Goal: Communication & Community: Ask a question

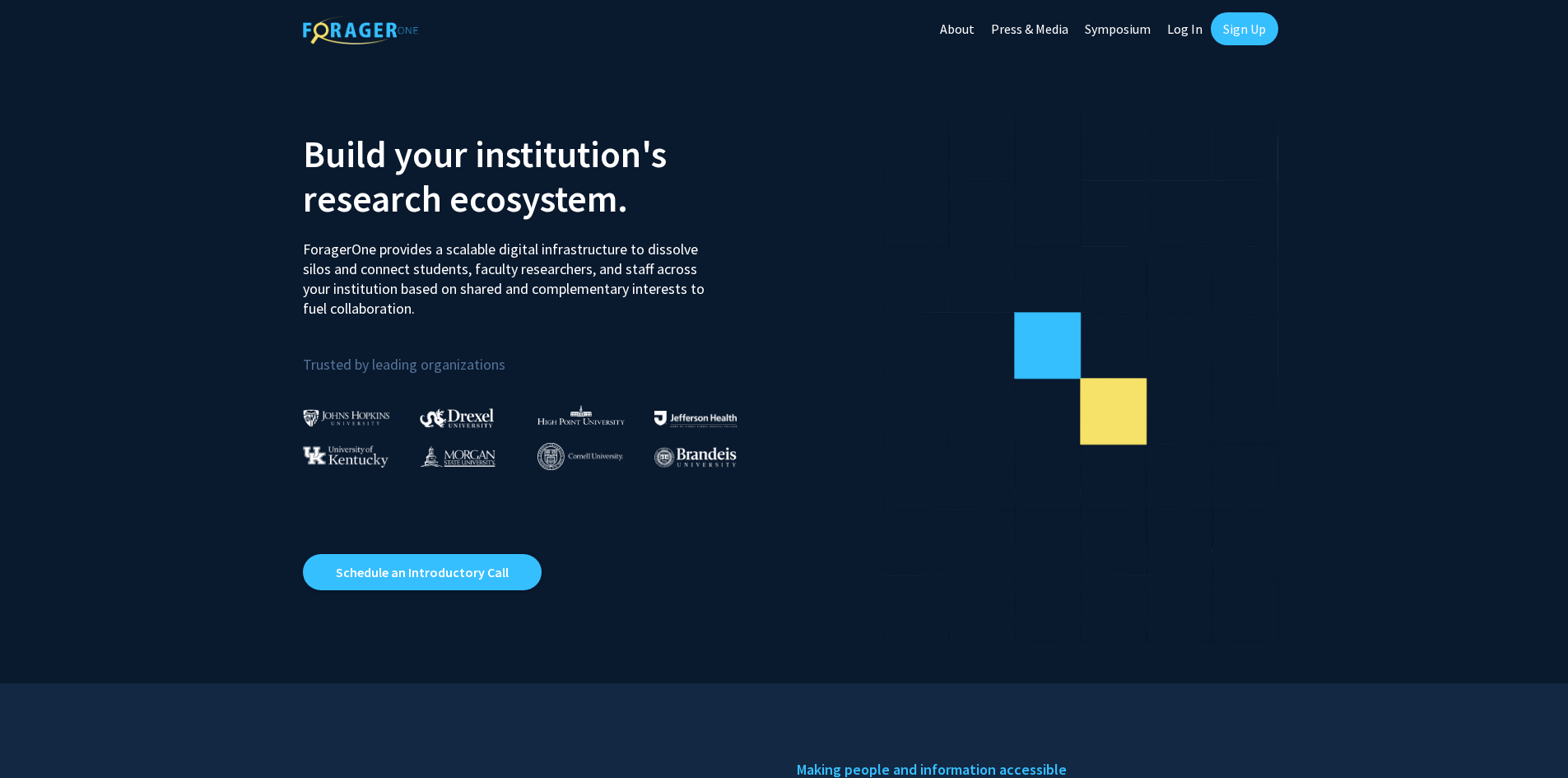
click at [1190, 36] on link "Log In" at bounding box center [1184, 28] width 52 height 57
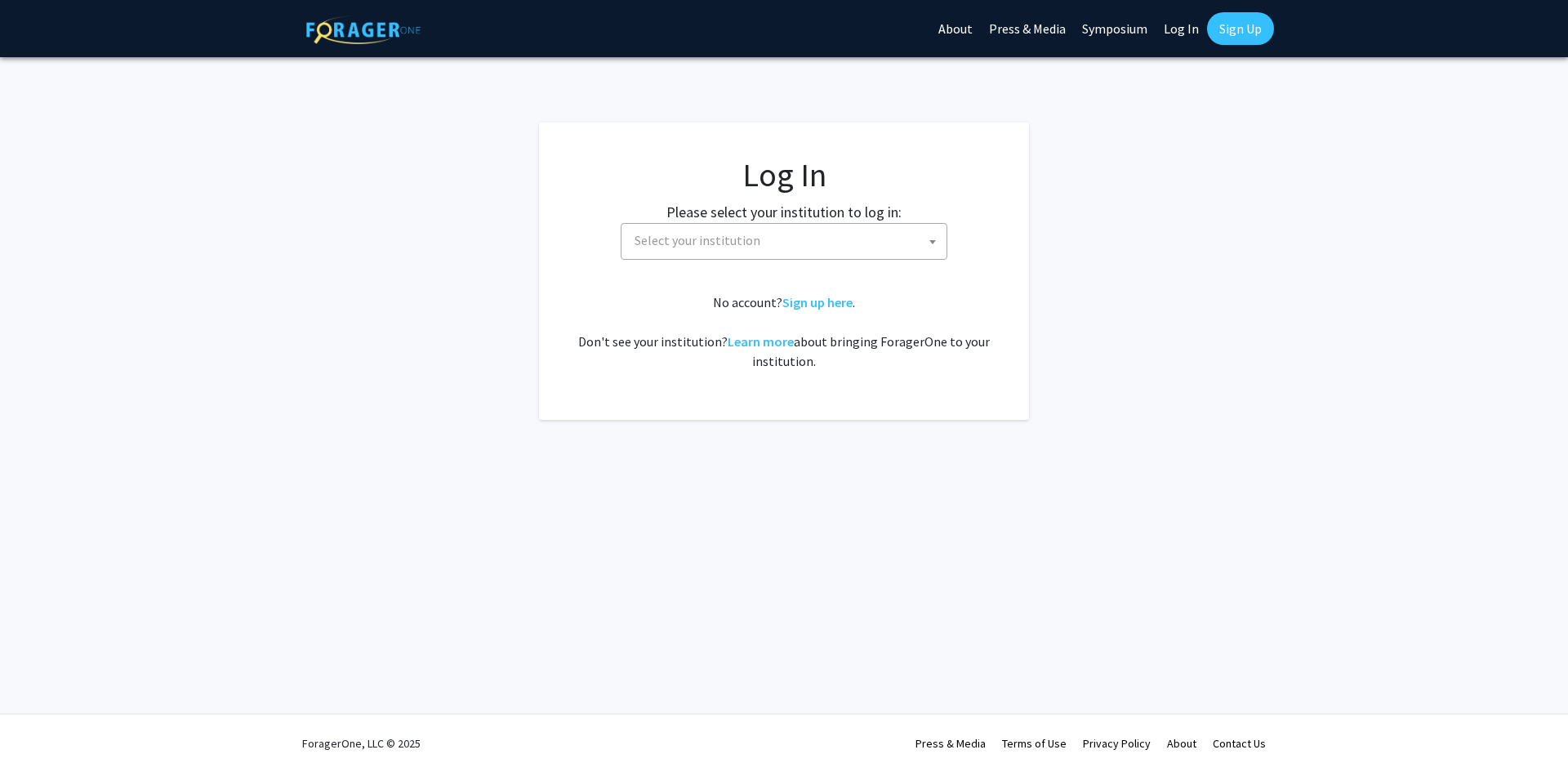
click at [741, 244] on span "Select your institution" at bounding box center [697, 240] width 126 height 16
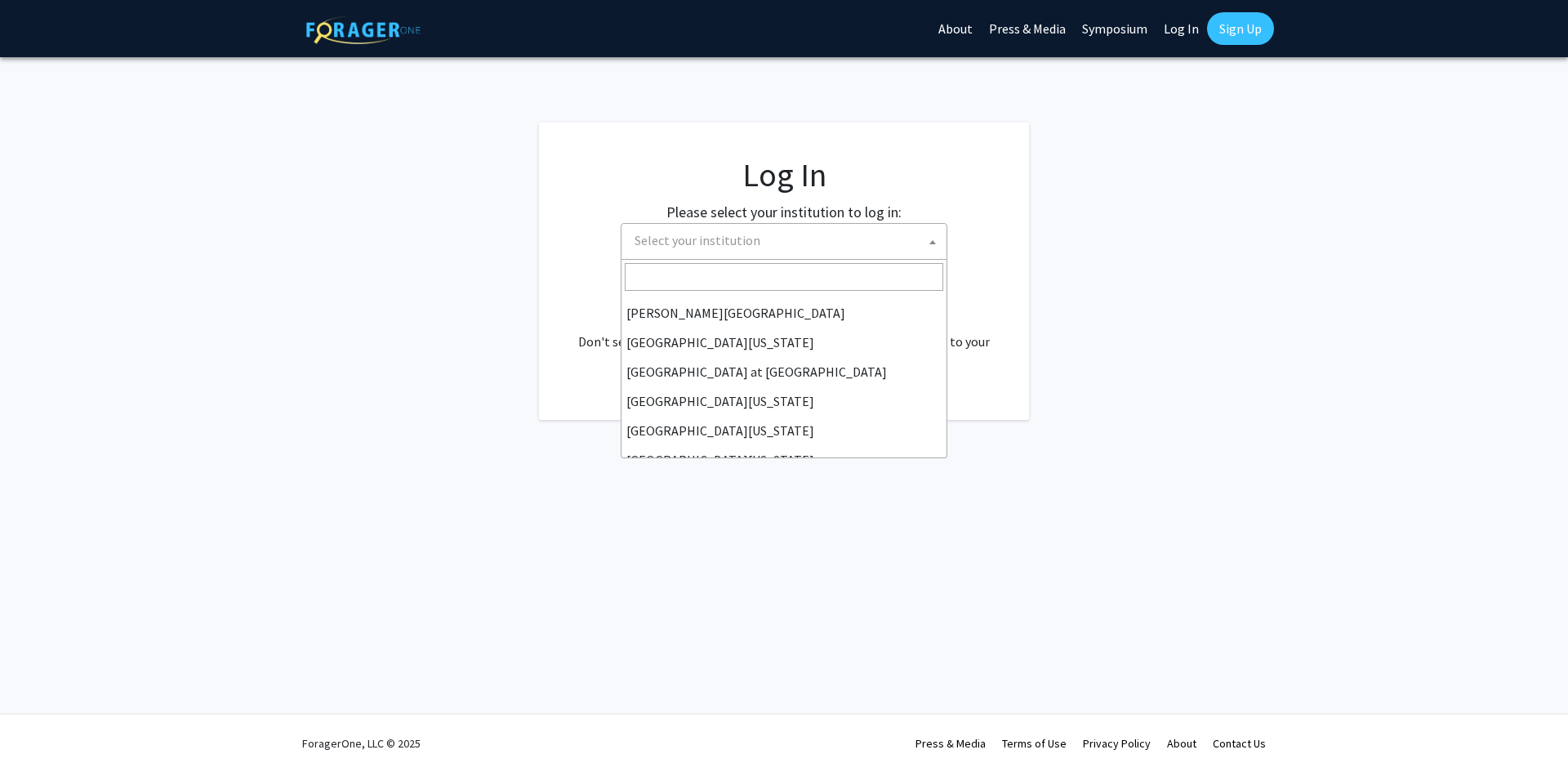
scroll to position [572, 0]
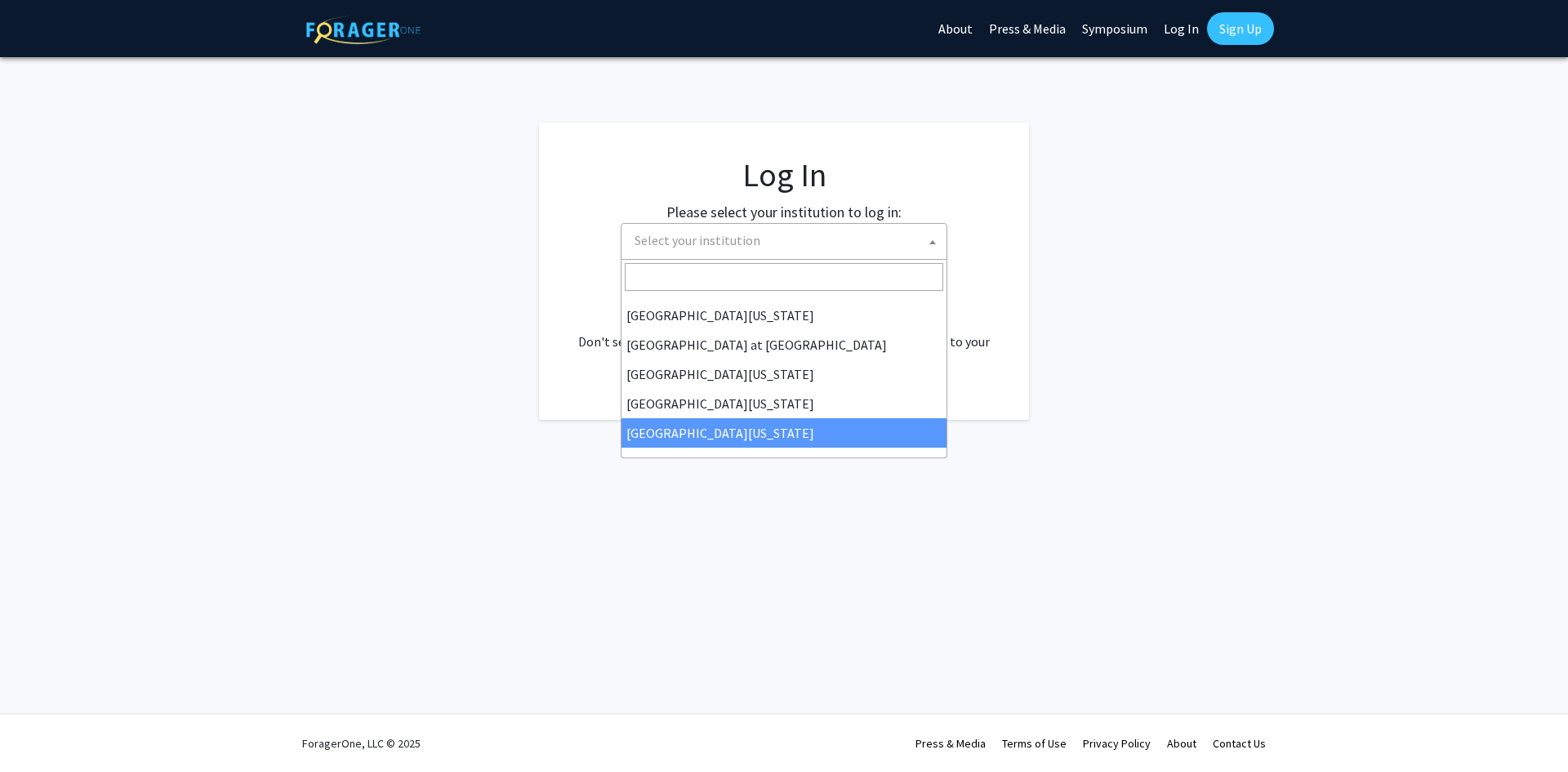
select select "33"
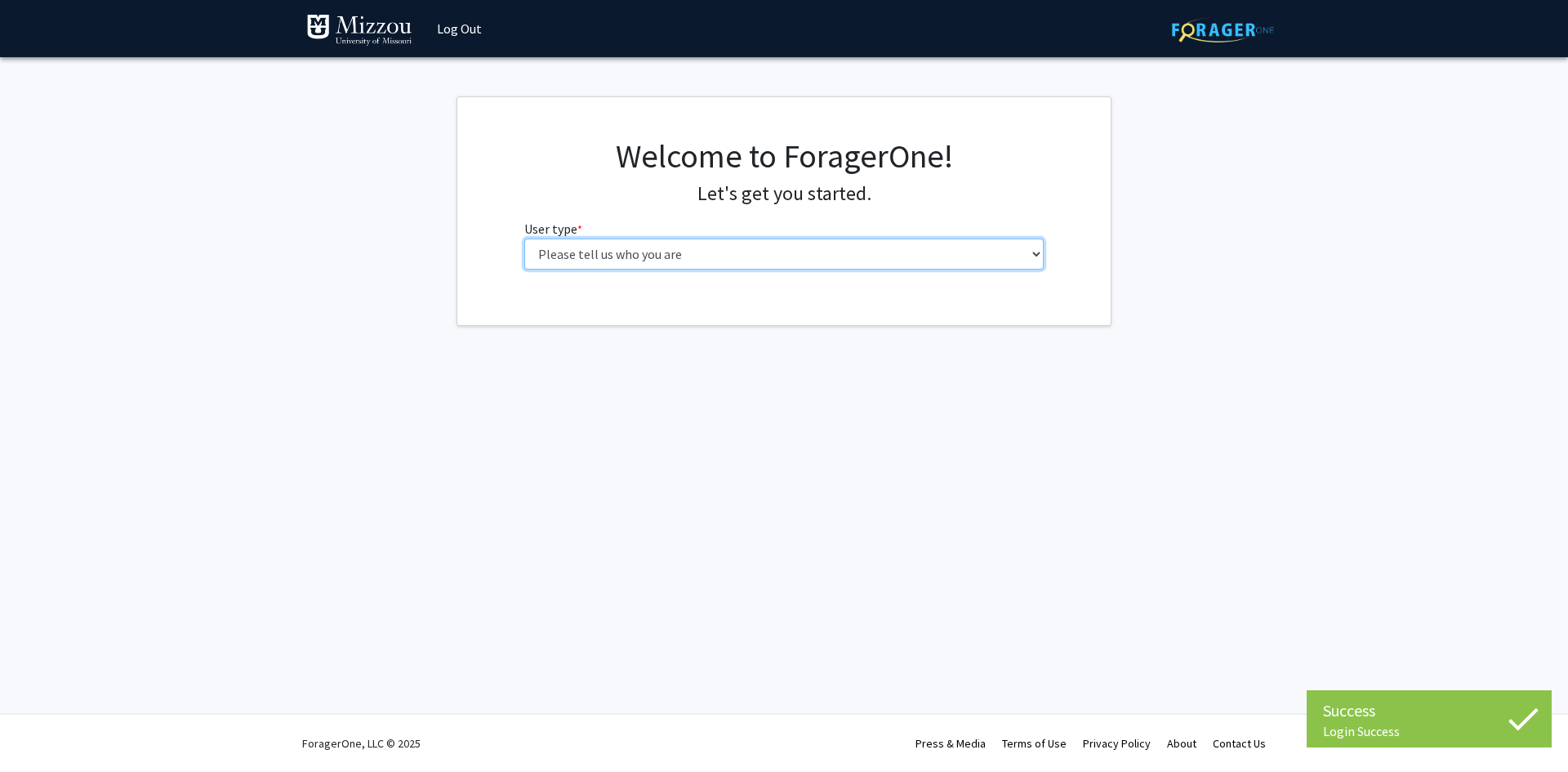
click at [619, 253] on select "Please tell us who you are Undergraduate Student Master's Student Doctoral Cand…" at bounding box center [784, 254] width 520 height 31
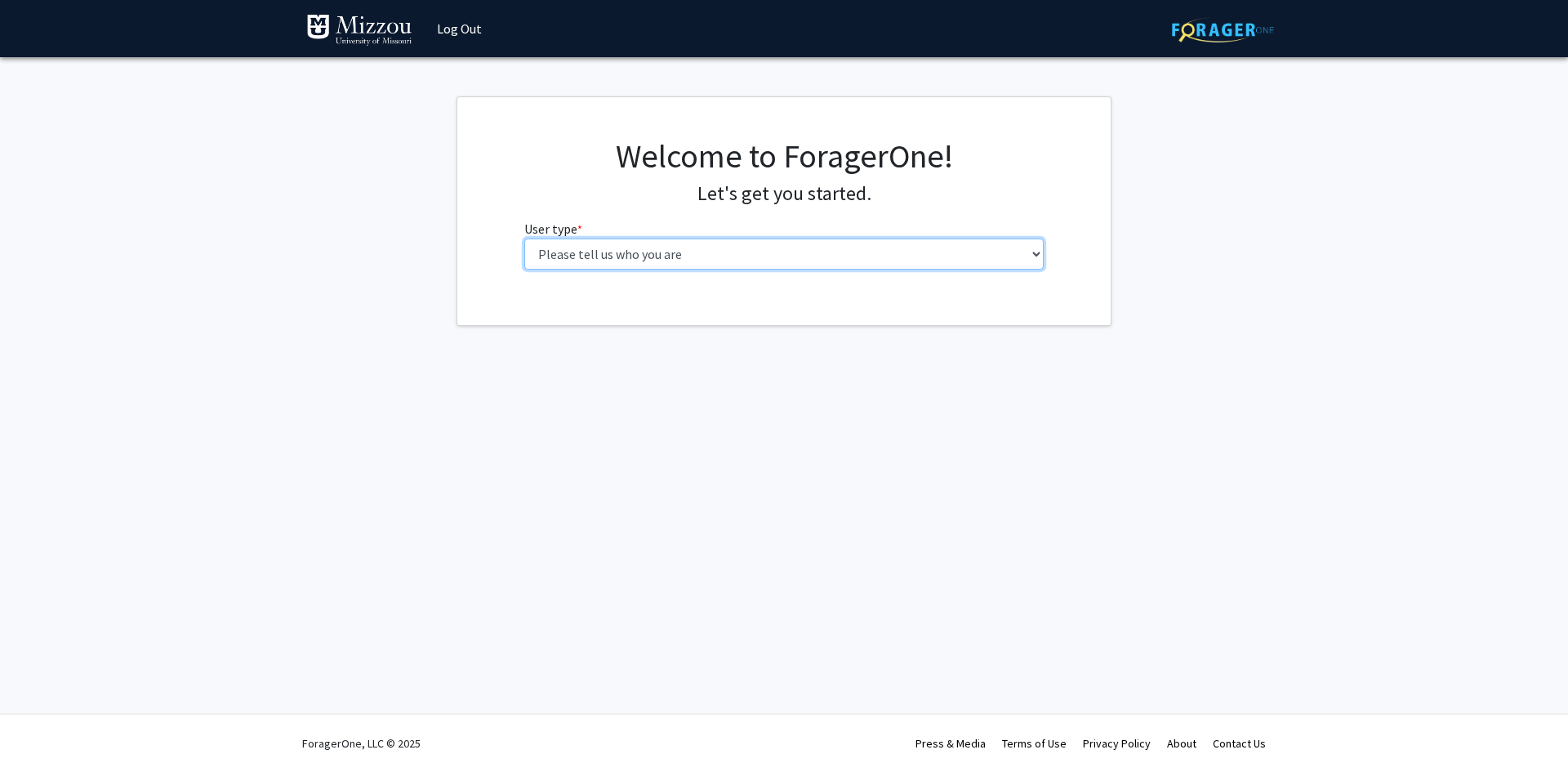
select select "1: undergrad"
click at [524, 239] on select "Please tell us who you are Undergraduate Student Master's Student Doctoral Cand…" at bounding box center [784, 254] width 520 height 31
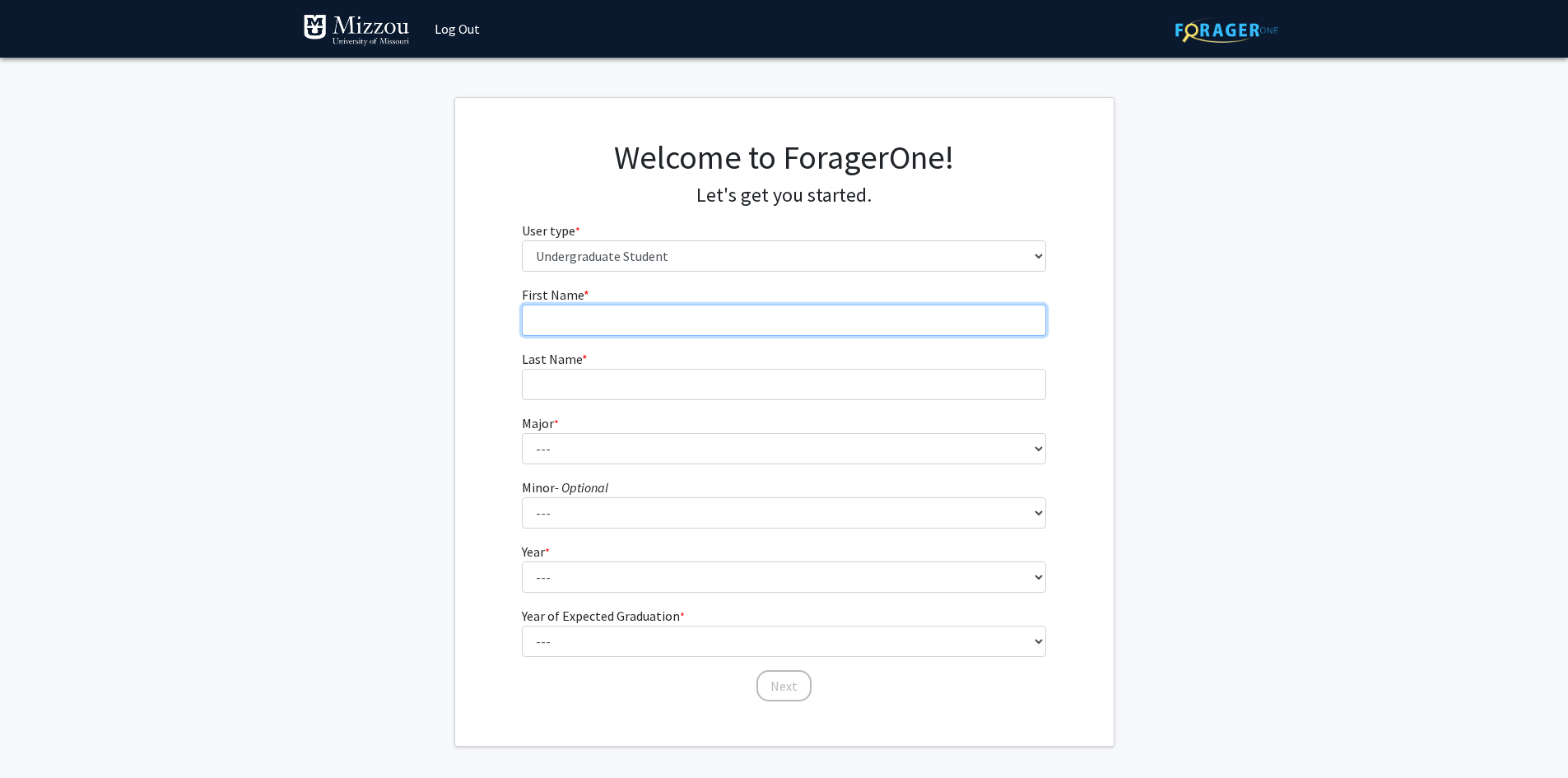
click at [614, 328] on input "First Name * required" at bounding box center [784, 320] width 524 height 32
type input "Aiden"
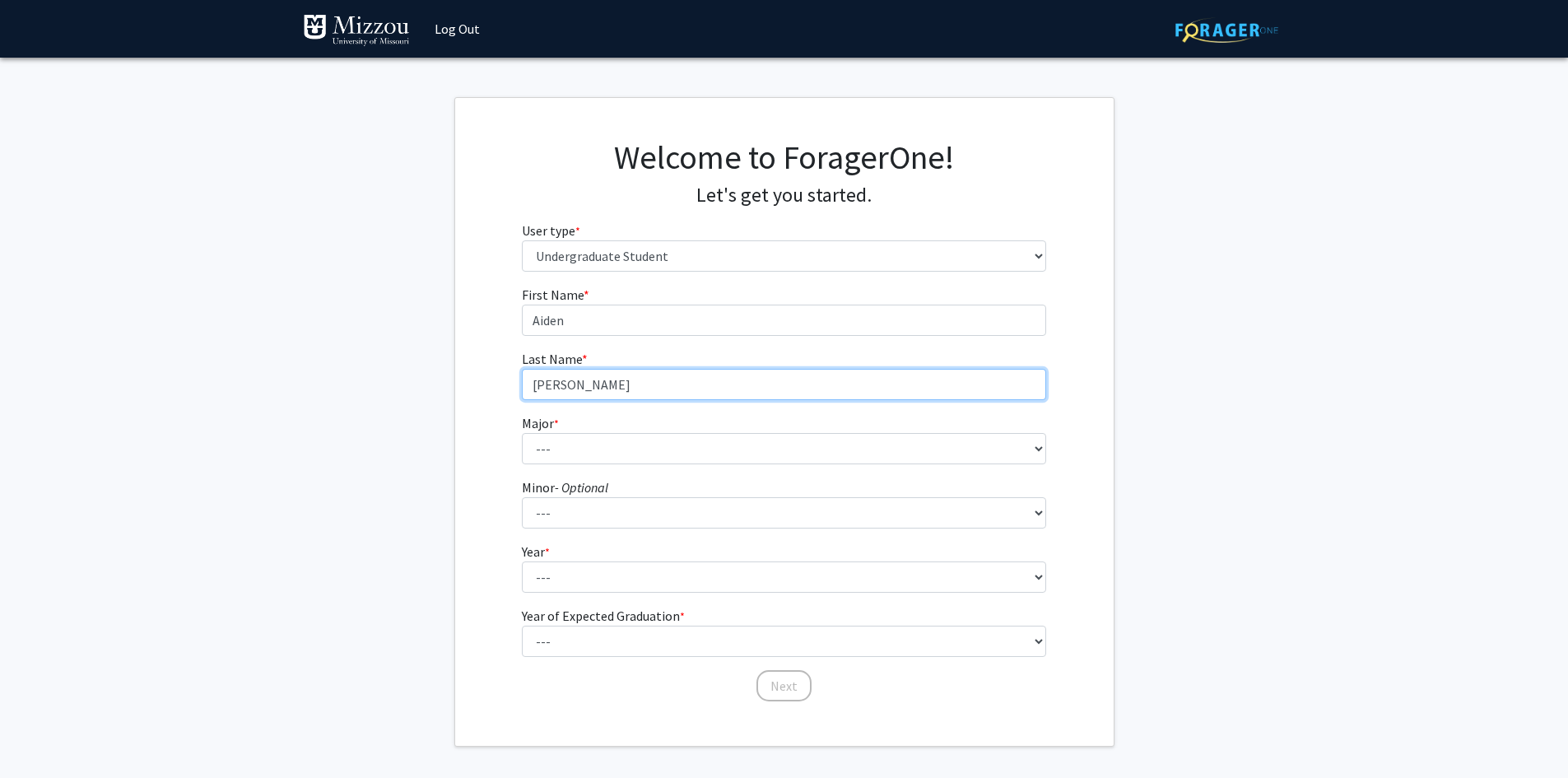
type input "[PERSON_NAME]"
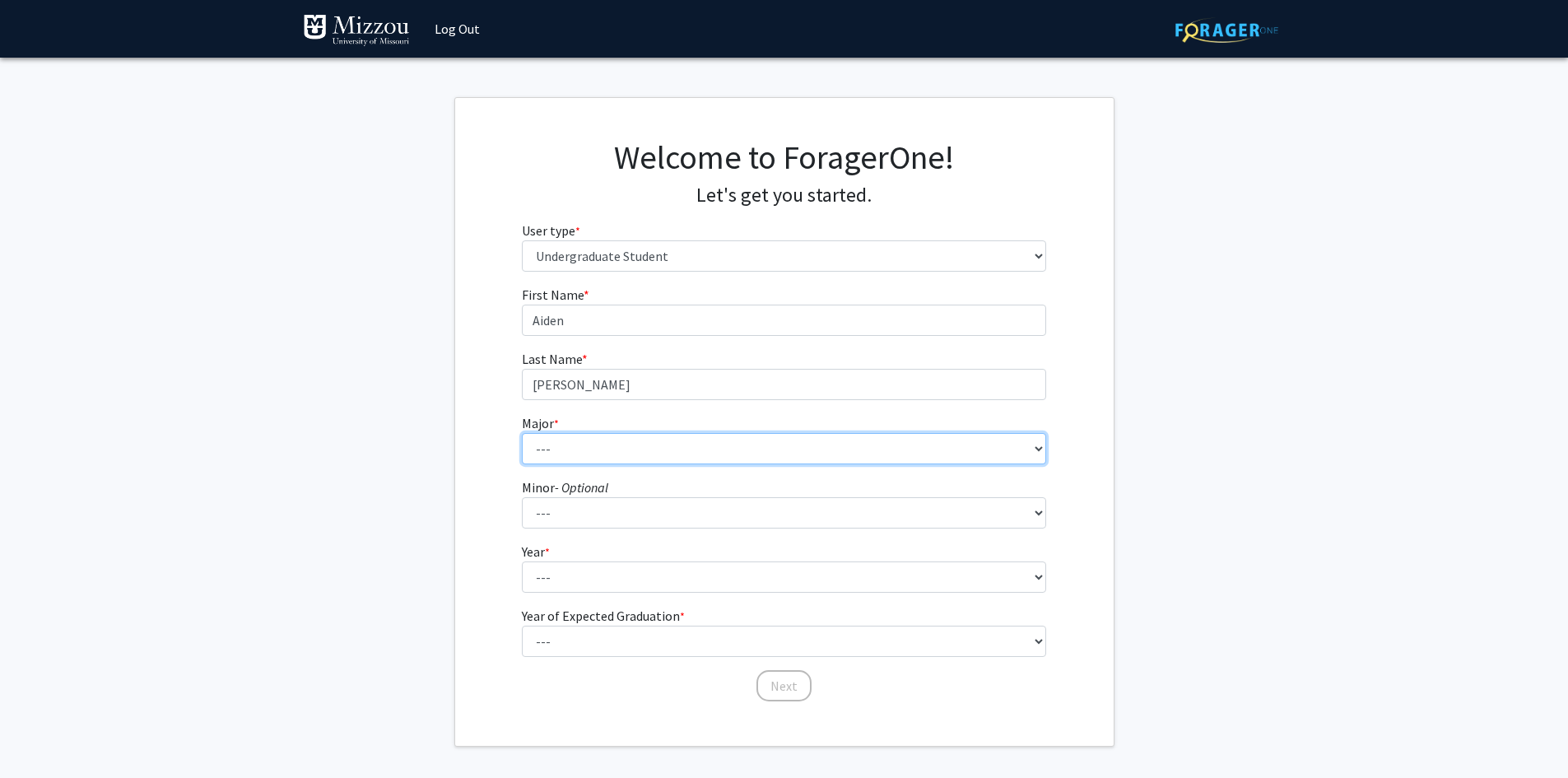
click at [731, 458] on select "--- Agribusiness Management Agricultural Education Agricultural Education: Comm…" at bounding box center [784, 449] width 524 height 32
click at [522, 433] on select "--- Agribusiness Management Agricultural Education Agricultural Education: Comm…" at bounding box center [784, 449] width 524 height 32
click at [649, 448] on select "--- Agribusiness Management Agricultural Education Agricultural Education: Comm…" at bounding box center [784, 449] width 524 height 32
select select "135: 2628"
click at [522, 433] on select "--- Agribusiness Management Agricultural Education Agricultural Education: Comm…" at bounding box center [784, 449] width 524 height 32
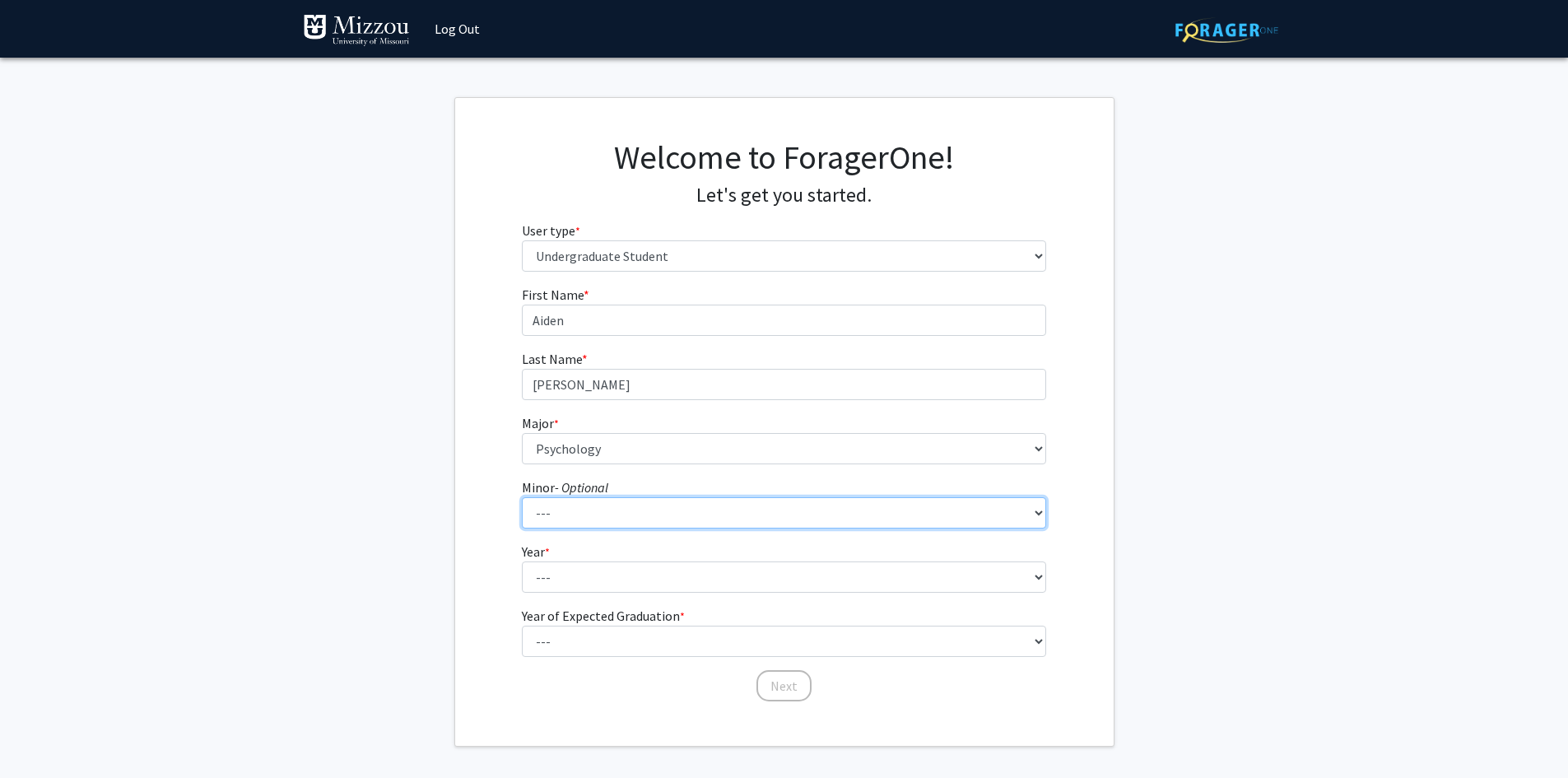
click at [648, 515] on select "--- Accountancy Aerospace Engineering Aerospace Studies Agribusiness Management…" at bounding box center [784, 513] width 524 height 32
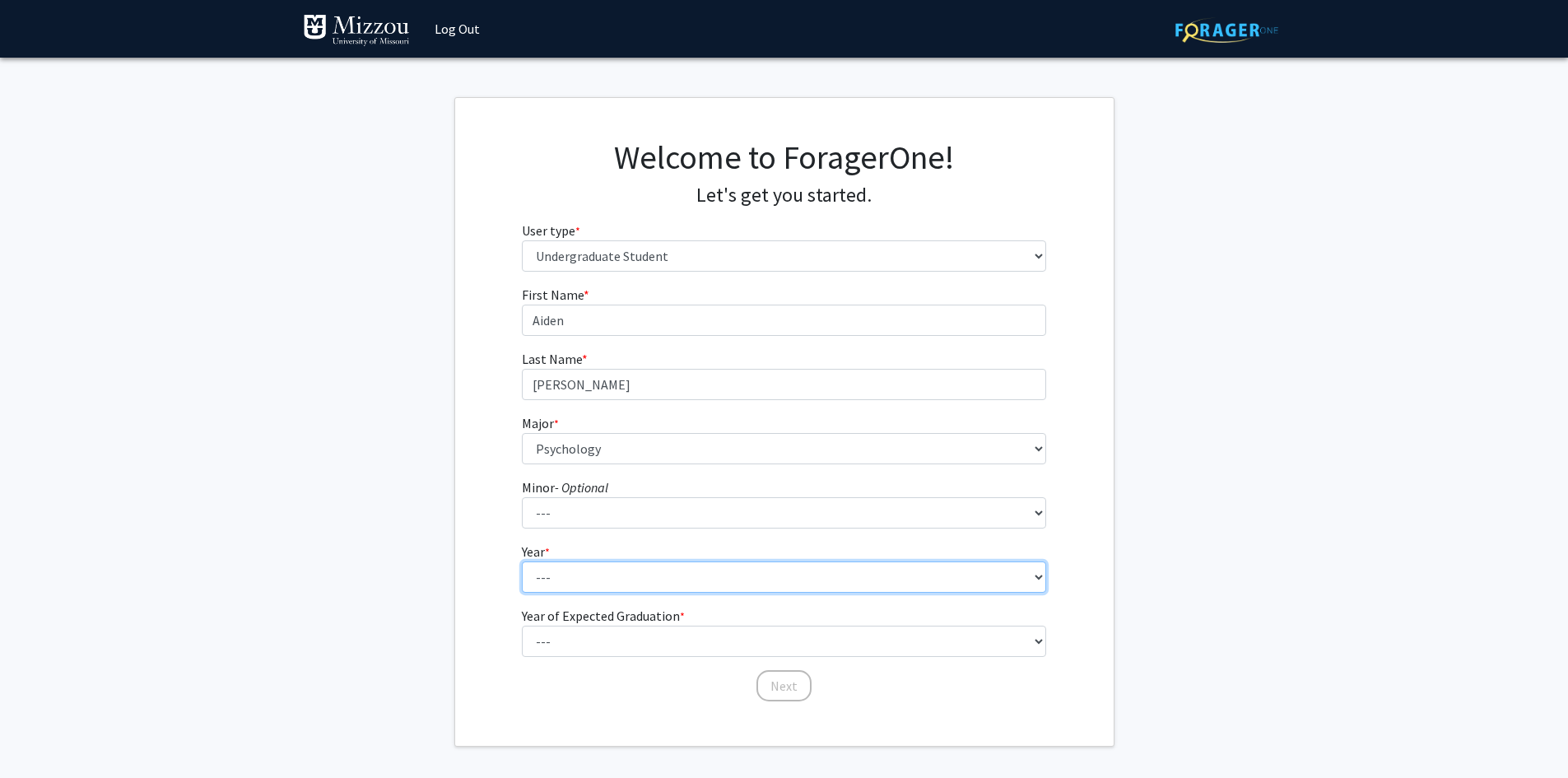
click at [631, 571] on select "--- First-year Sophomore Junior Senior Postbaccalaureate Certificate" at bounding box center [784, 577] width 524 height 32
select select "2: sophomore"
click at [522, 562] on select "--- First-year Sophomore Junior Senior Postbaccalaureate Certificate" at bounding box center [784, 577] width 524 height 32
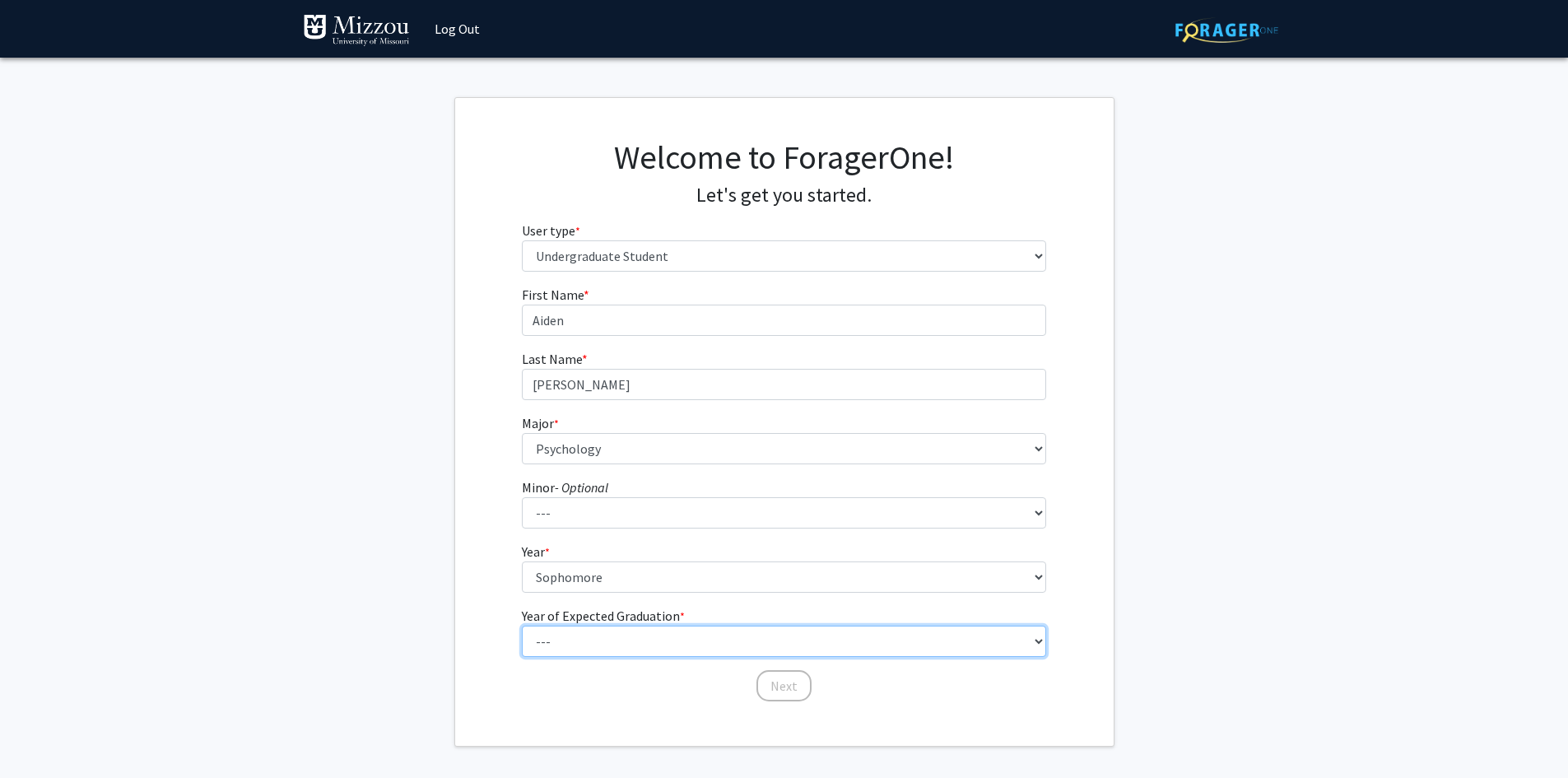
click at [611, 635] on select "--- 2025 2026 2027 2028 2029 2030 2031 2032 2033 2034" at bounding box center [784, 641] width 524 height 32
select select "4: 2028"
click at [522, 625] on select "--- 2025 2026 2027 2028 2029 2030 2031 2032 2033 2034" at bounding box center [784, 641] width 524 height 32
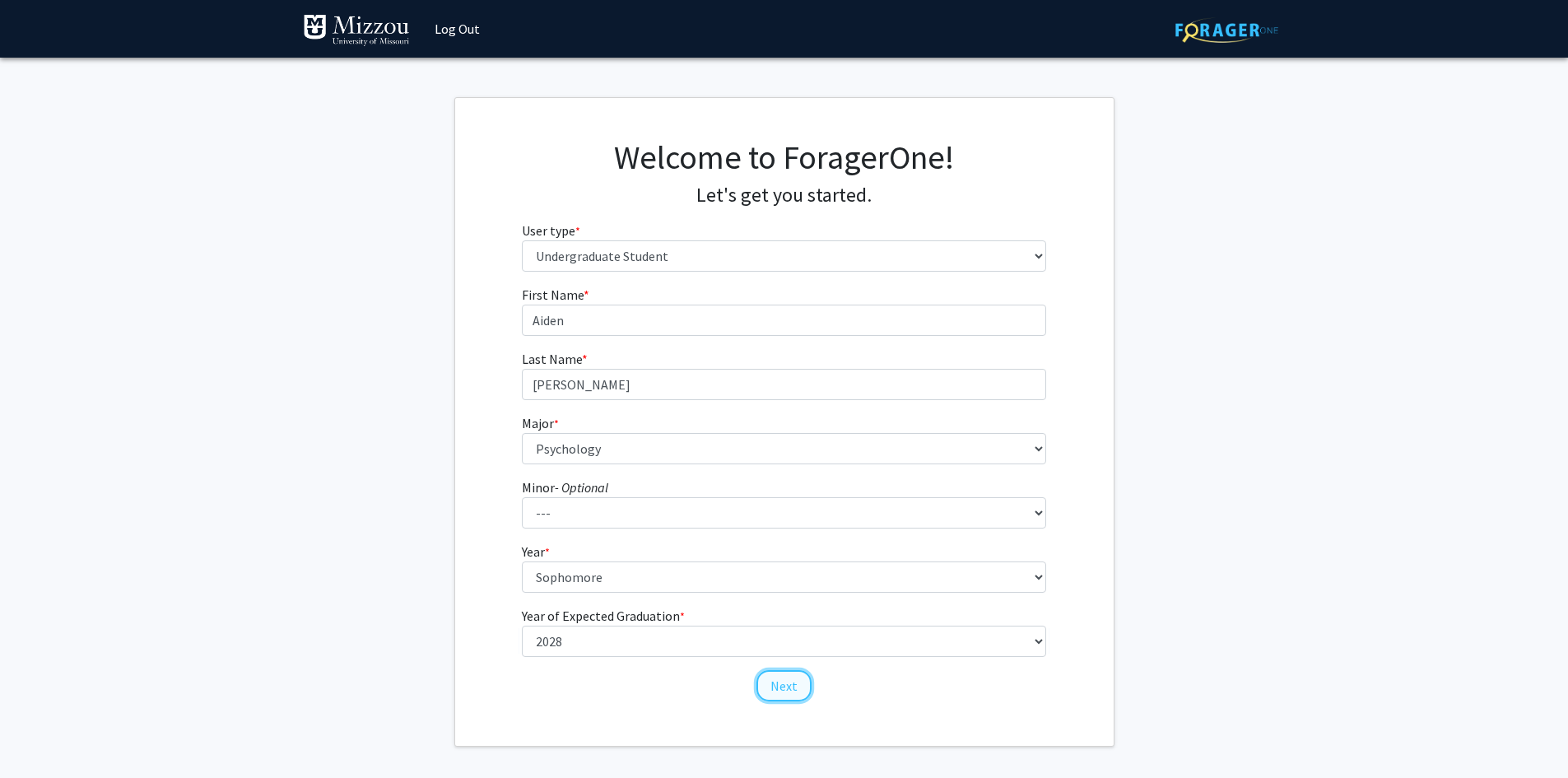
click at [766, 677] on button "Next" at bounding box center [784, 686] width 55 height 32
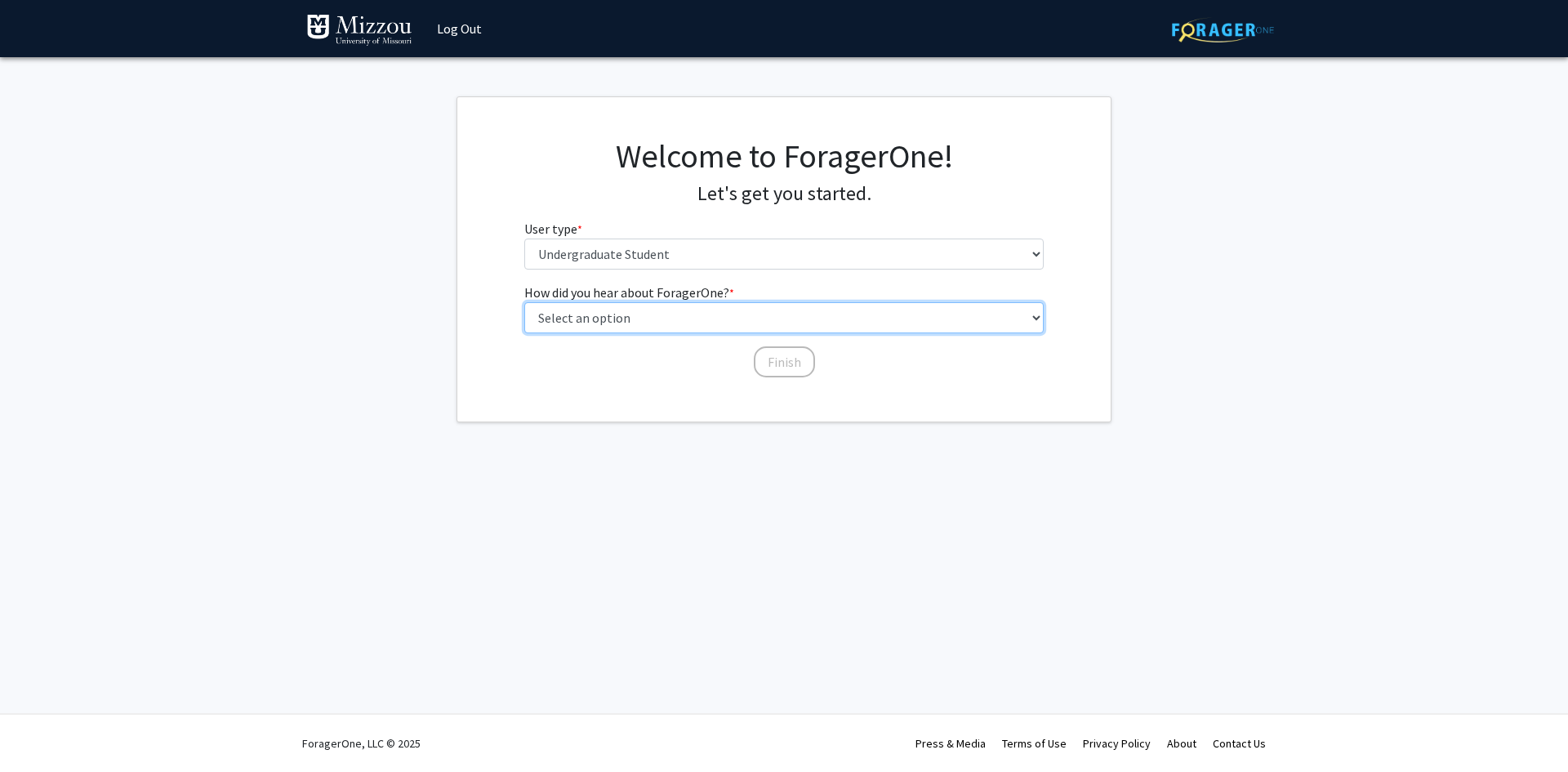
click at [670, 323] on select "Select an option Peer/student recommendation Faculty/staff recommendation Unive…" at bounding box center [784, 318] width 520 height 31
select select "2: faculty_recommendation"
click at [524, 302] on select "Select an option Peer/student recommendation Faculty/staff recommendation Unive…" at bounding box center [784, 318] width 520 height 31
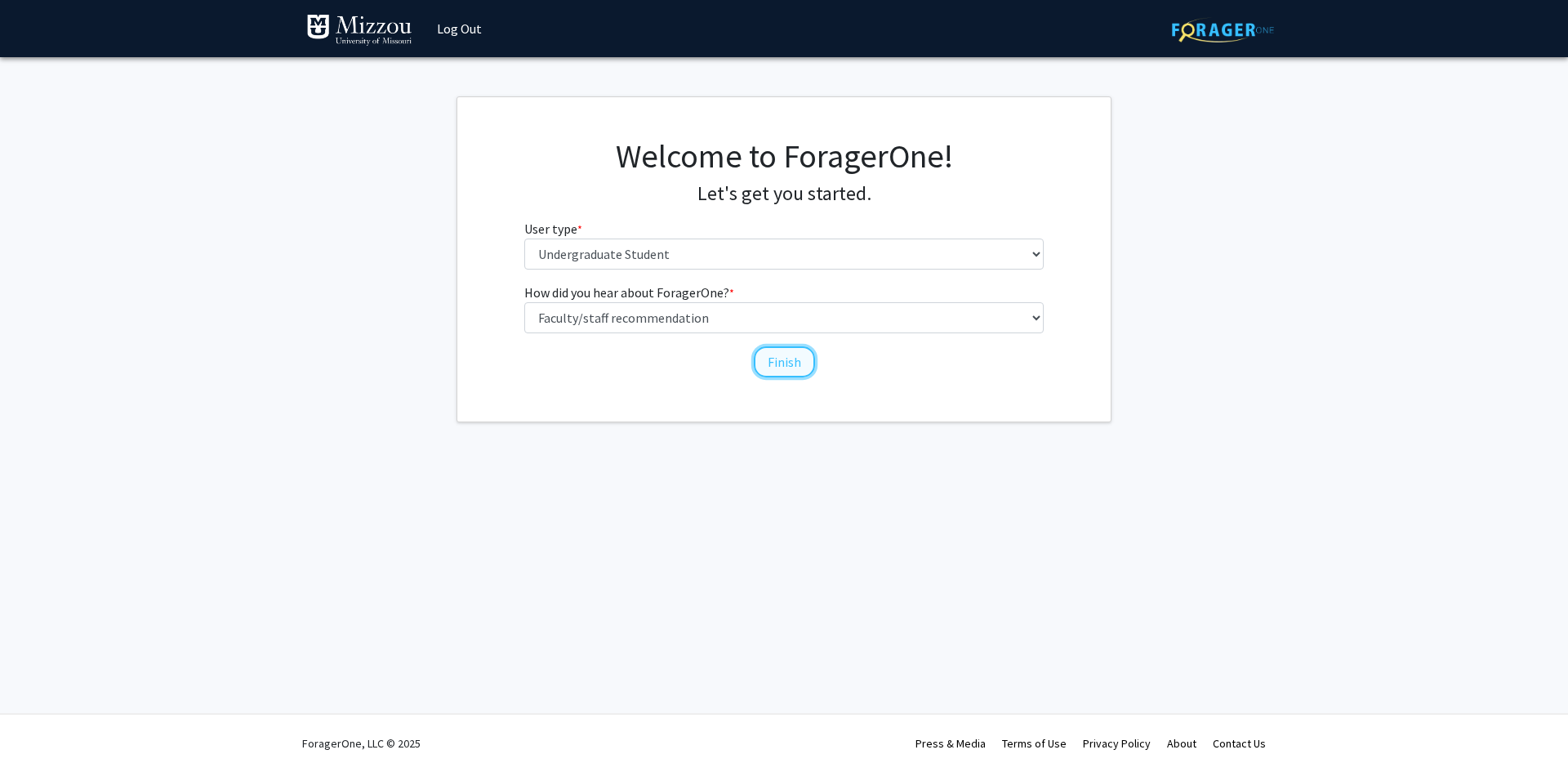
click at [796, 367] on button "Finish" at bounding box center [784, 362] width 61 height 31
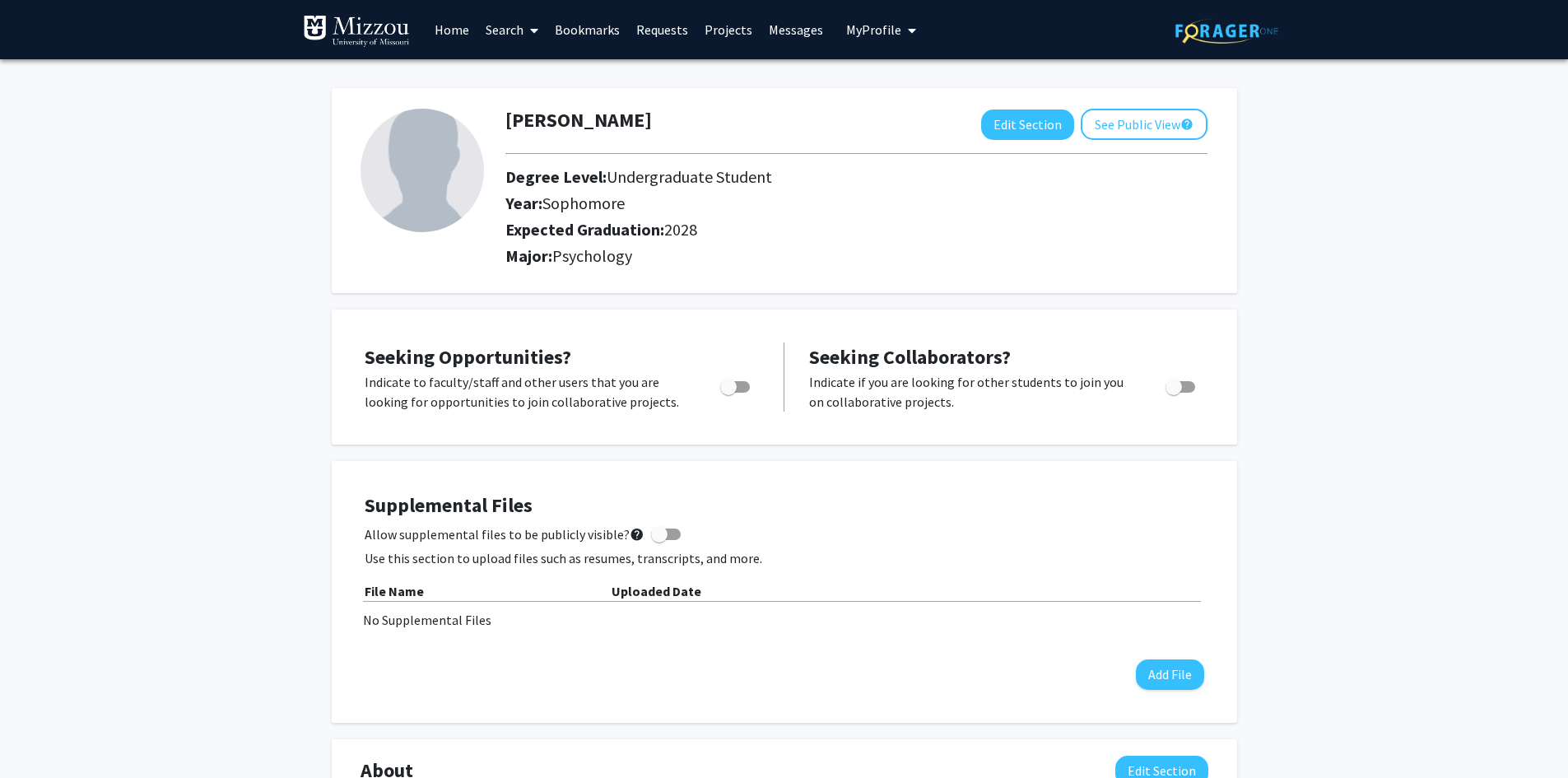
click at [512, 25] on link "Search" at bounding box center [512, 29] width 69 height 57
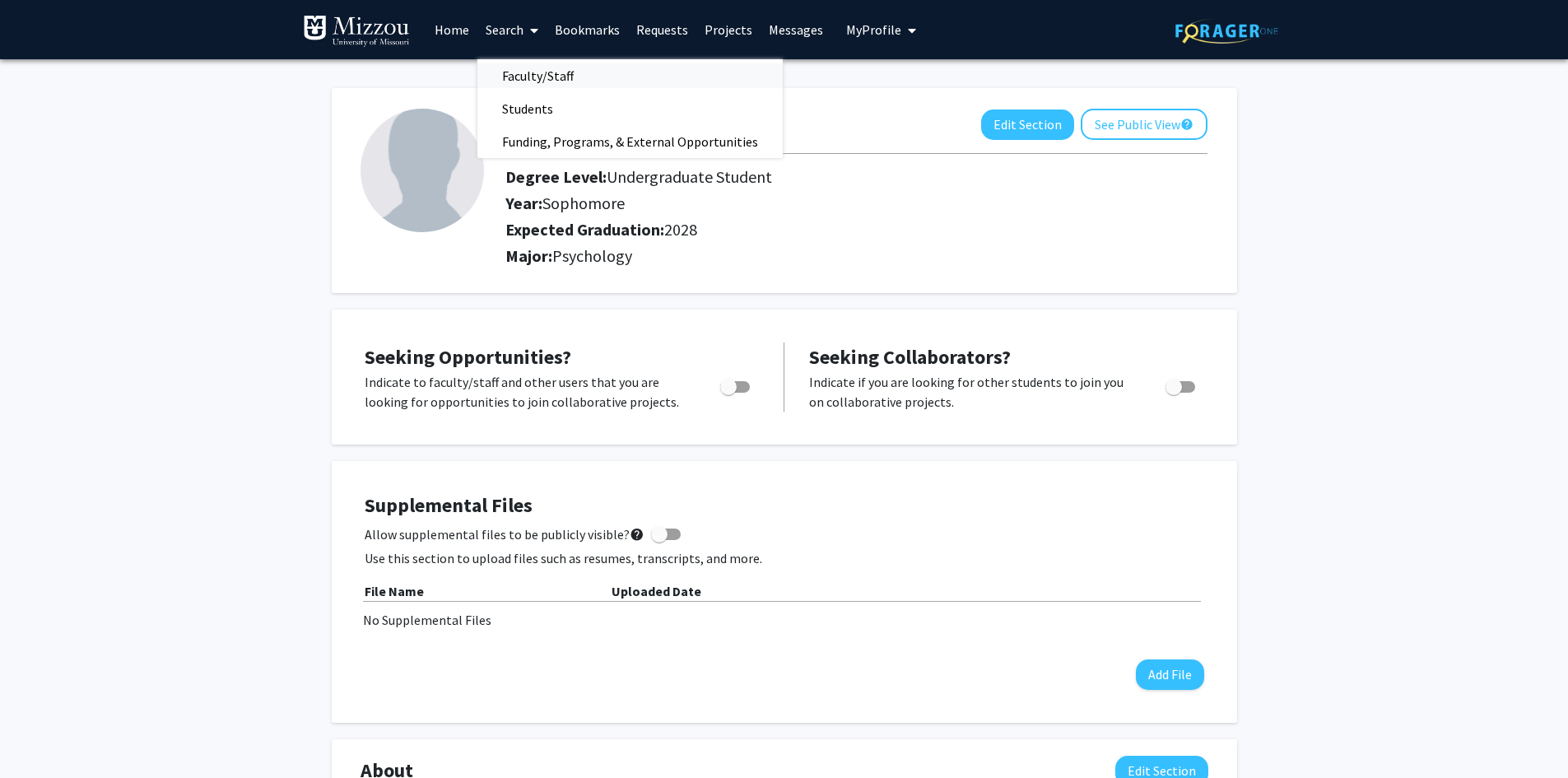
click at [547, 72] on span "Faculty/Staff" at bounding box center [538, 75] width 121 height 33
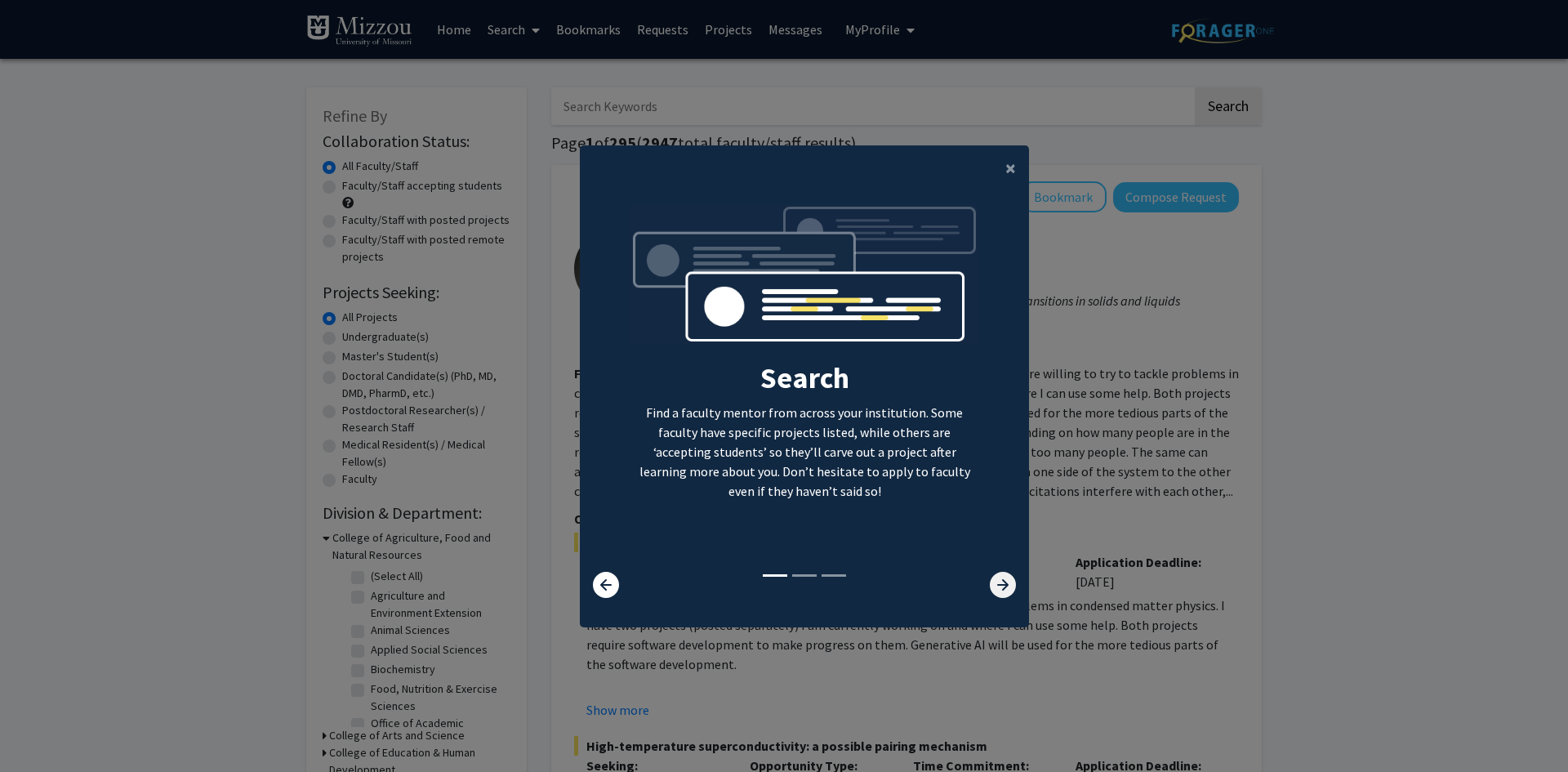
click at [995, 584] on icon at bounding box center [1003, 585] width 26 height 26
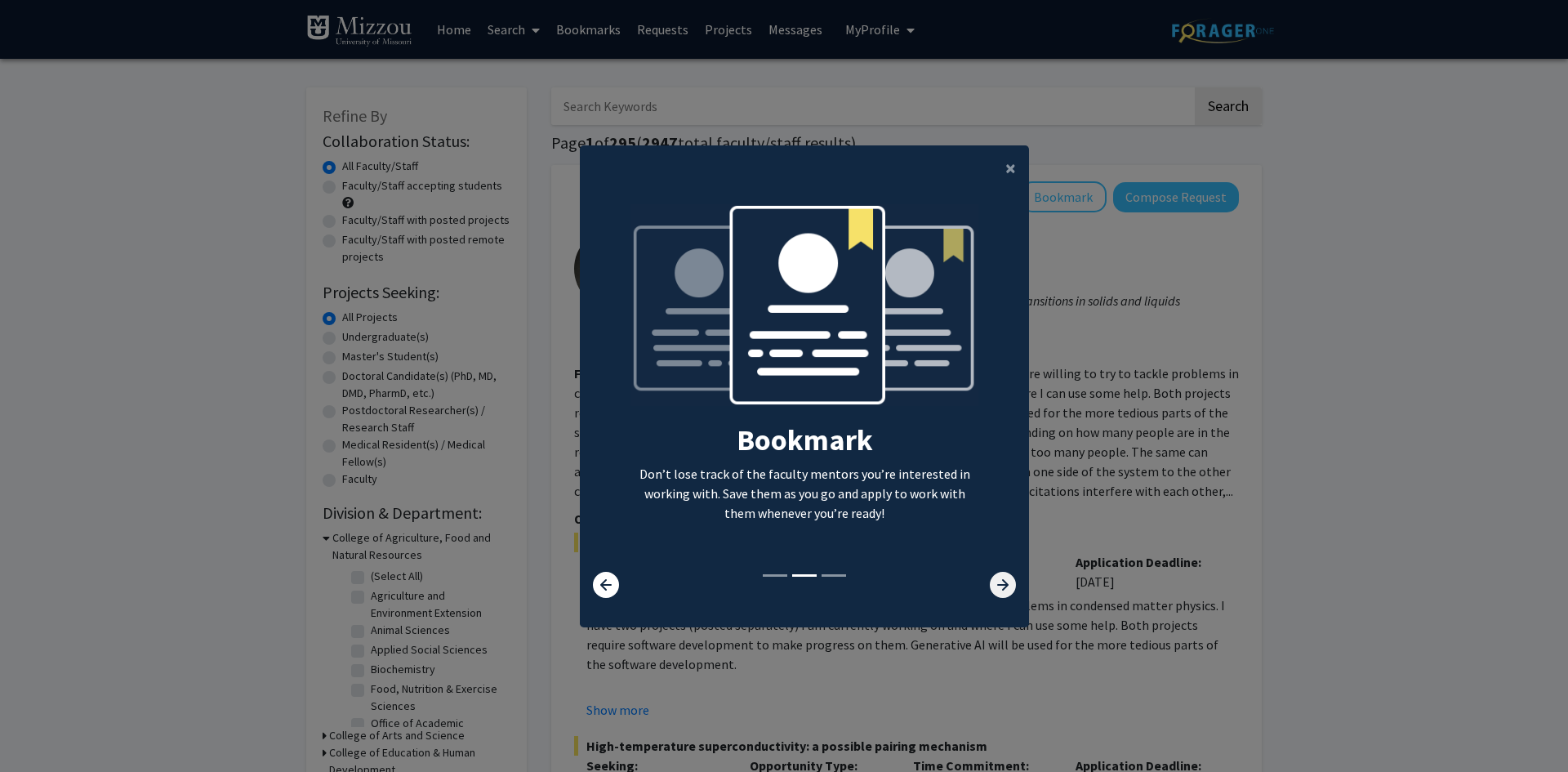
click at [995, 584] on icon at bounding box center [1003, 585] width 26 height 26
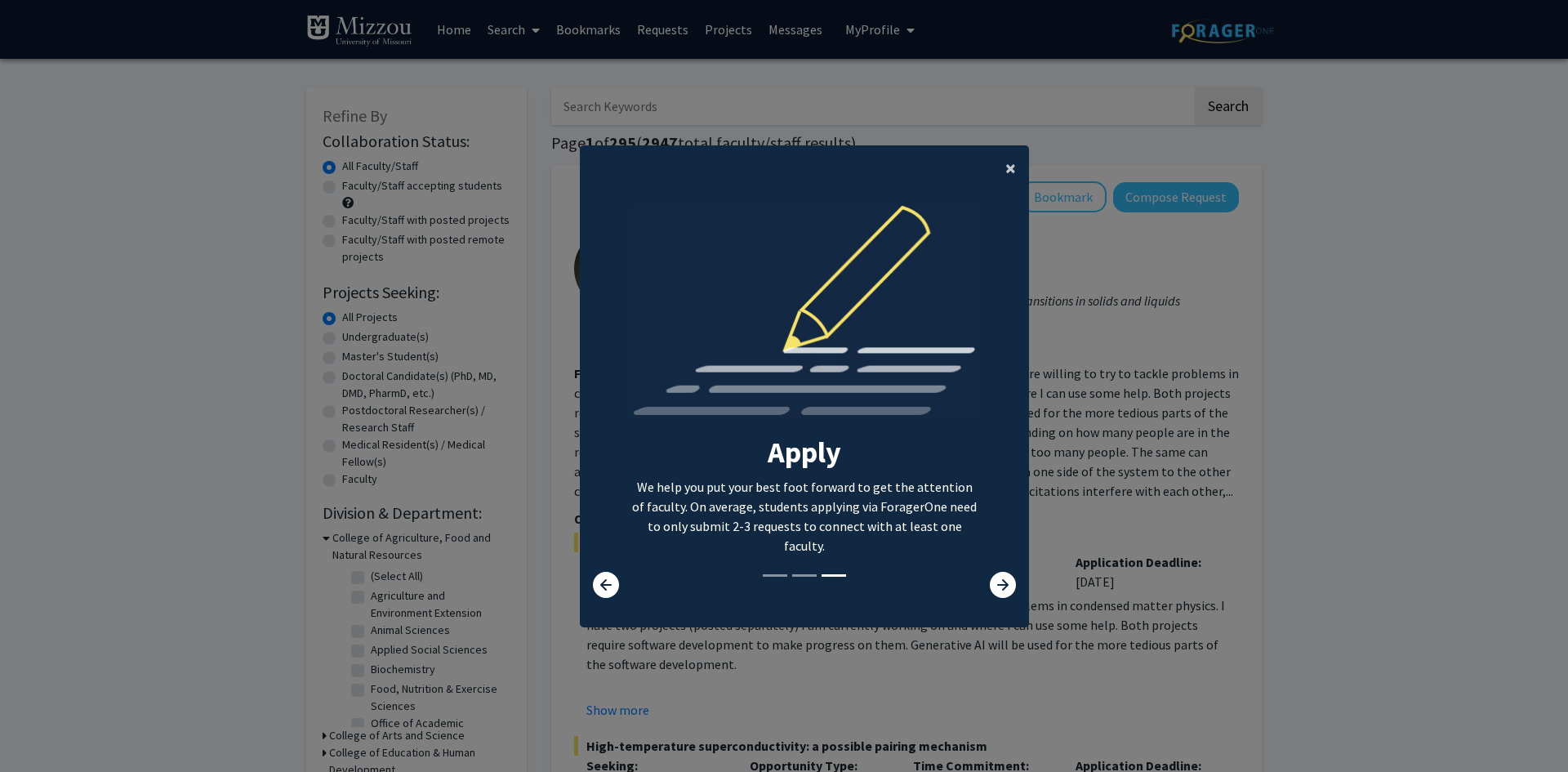
click at [1005, 167] on span "×" at bounding box center [1010, 168] width 11 height 26
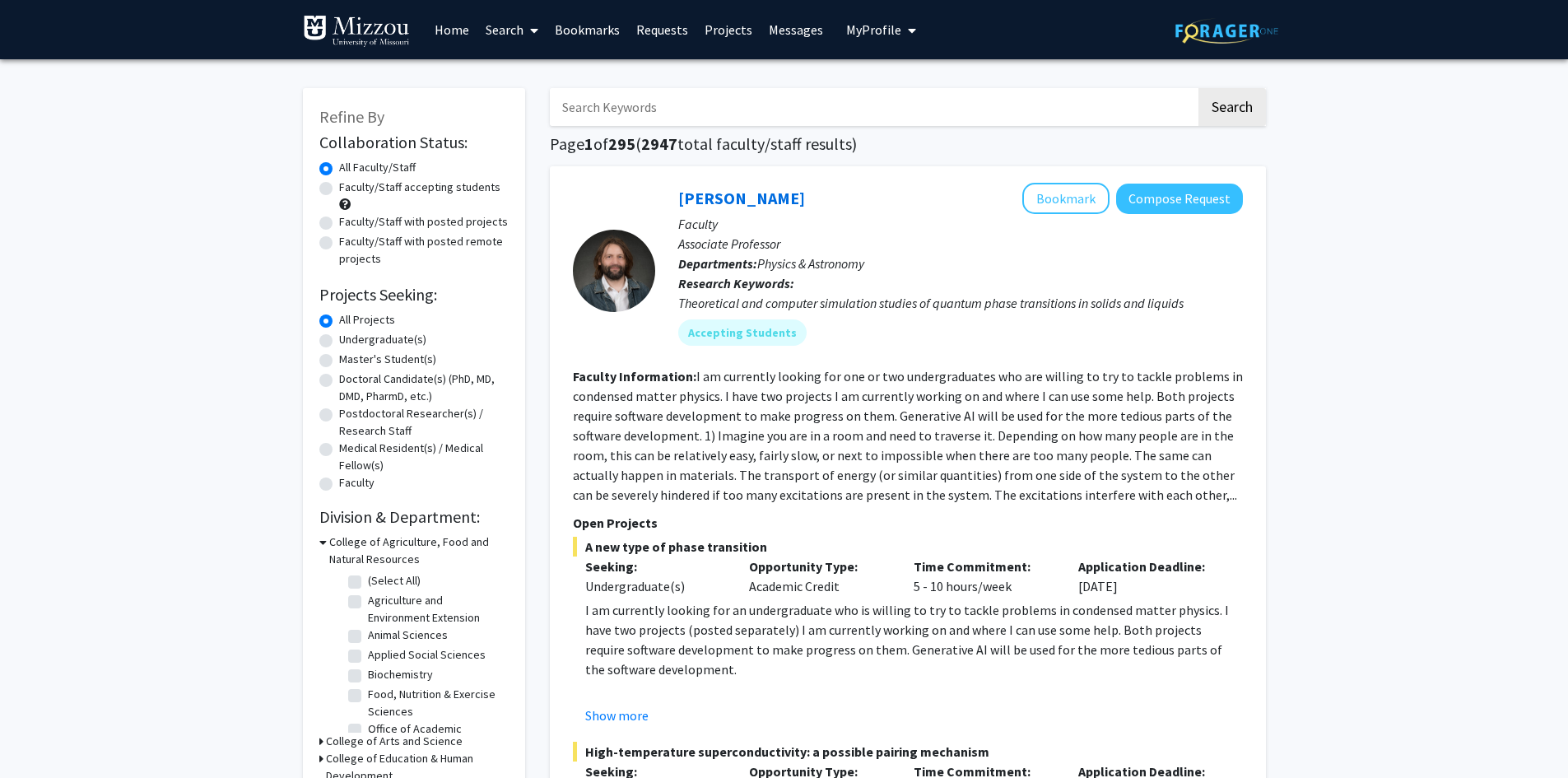
click at [853, 119] on input "Search Keywords" at bounding box center [872, 107] width 646 height 38
paste input "[PERSON_NAME]"
type input "[PERSON_NAME]"
click at [1234, 113] on button "Search" at bounding box center [1231, 107] width 67 height 38
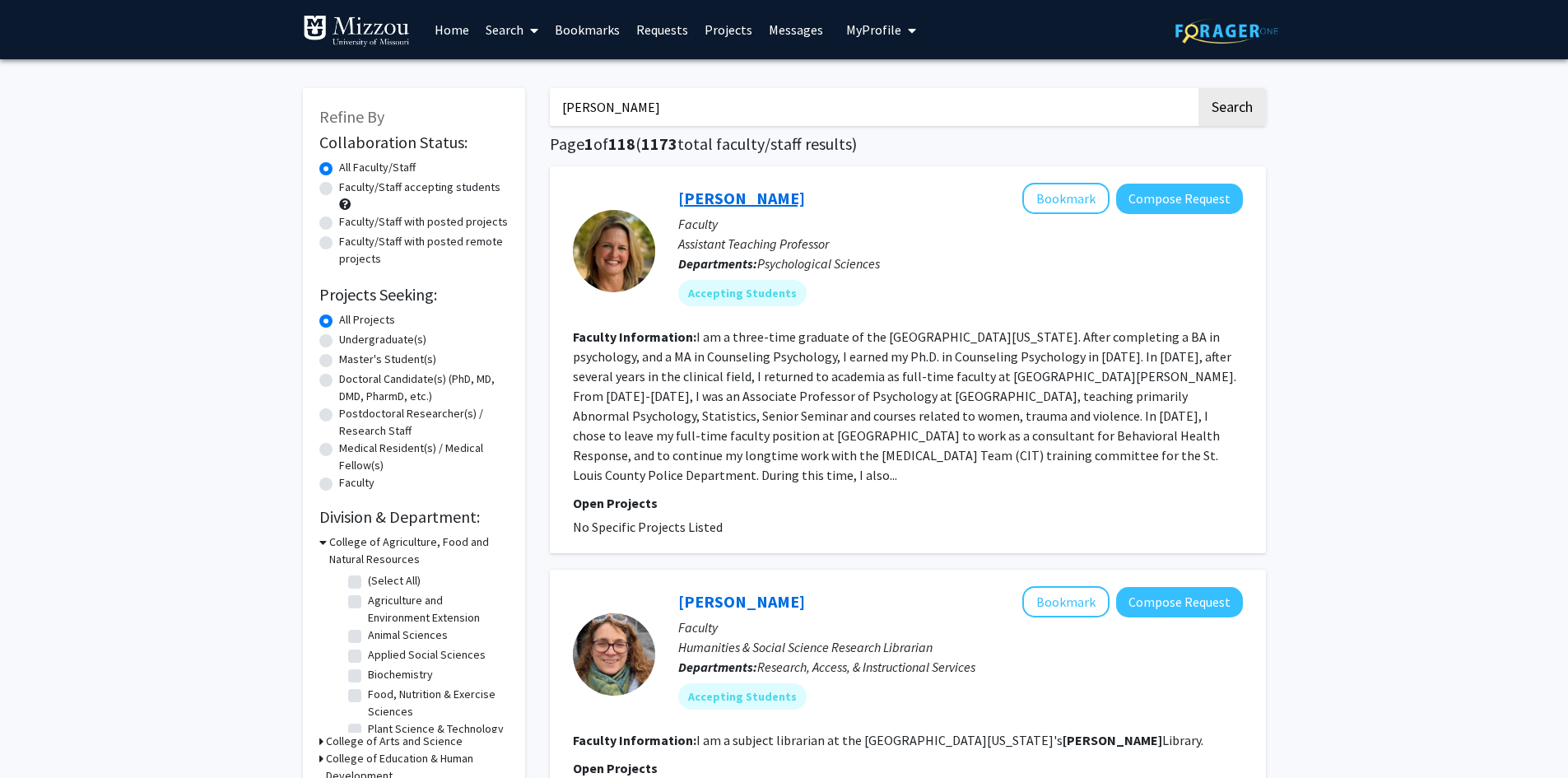
click at [787, 197] on link "[PERSON_NAME]" at bounding box center [741, 197] width 127 height 21
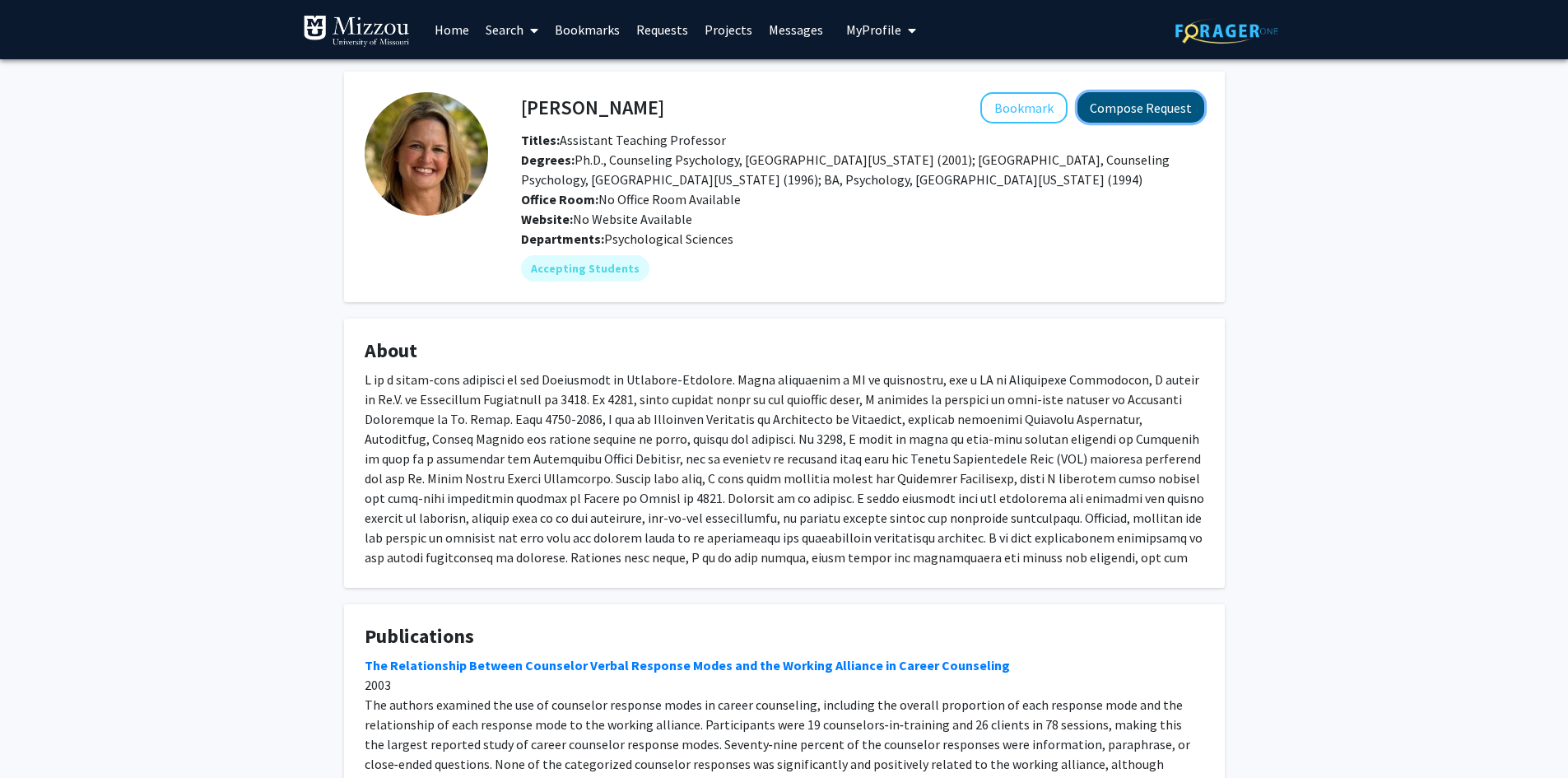
click at [1182, 103] on button "Compose Request" at bounding box center [1140, 107] width 127 height 31
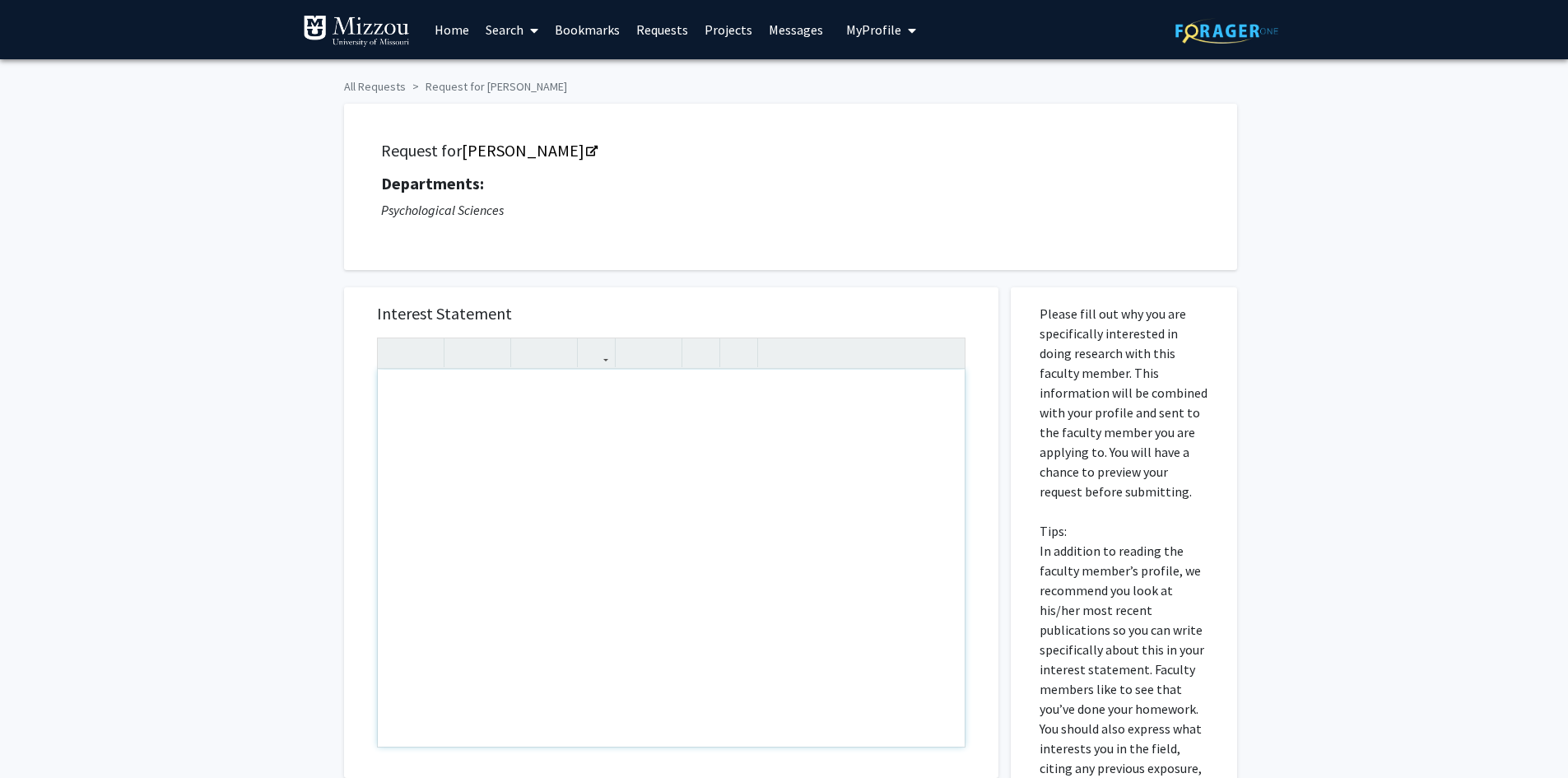
click at [566, 416] on div "Note to users with screen readers: Please press Alt+0 or Option+0 to deactivate…" at bounding box center [672, 558] width 587 height 377
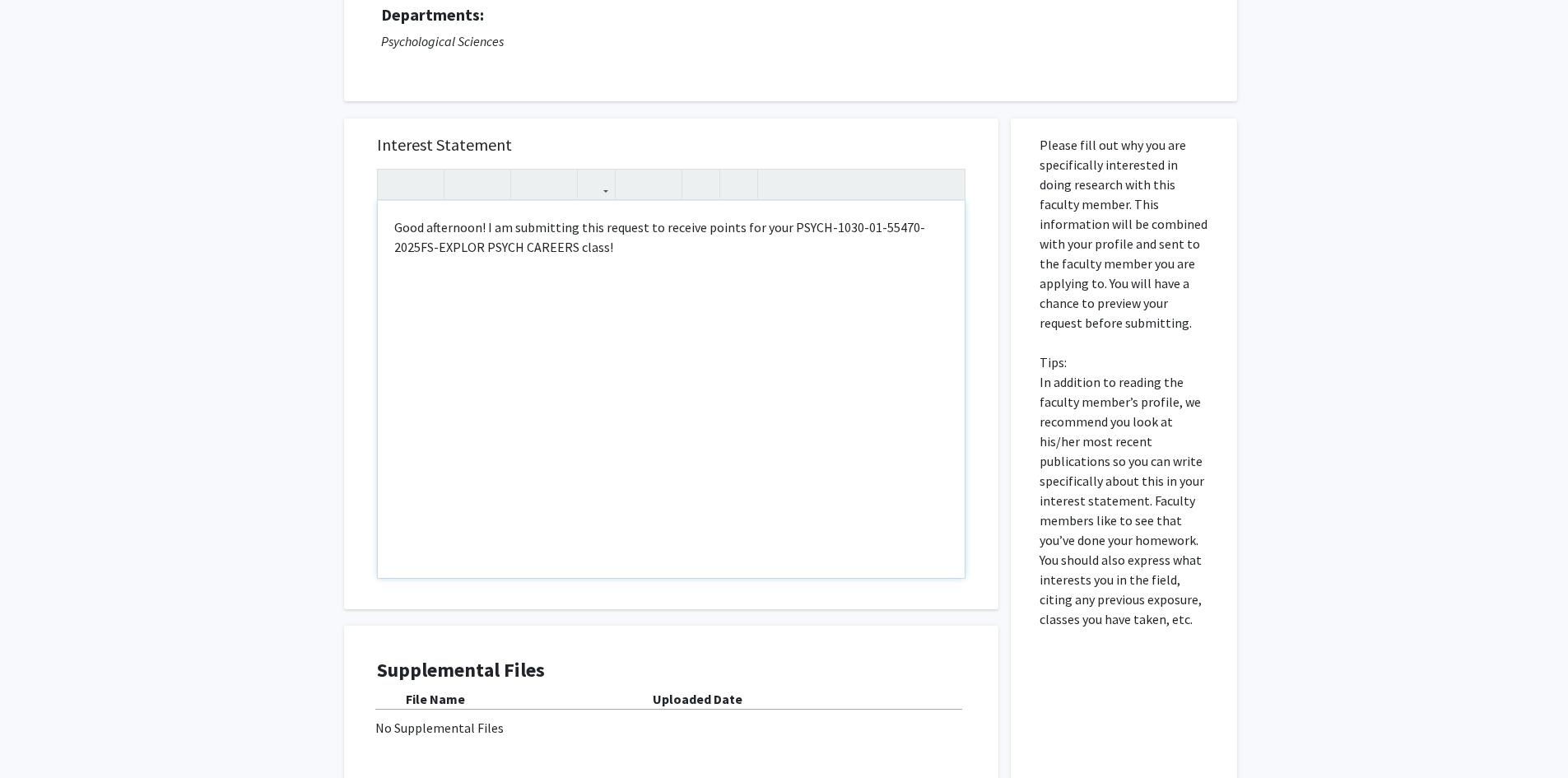
scroll to position [82, 0]
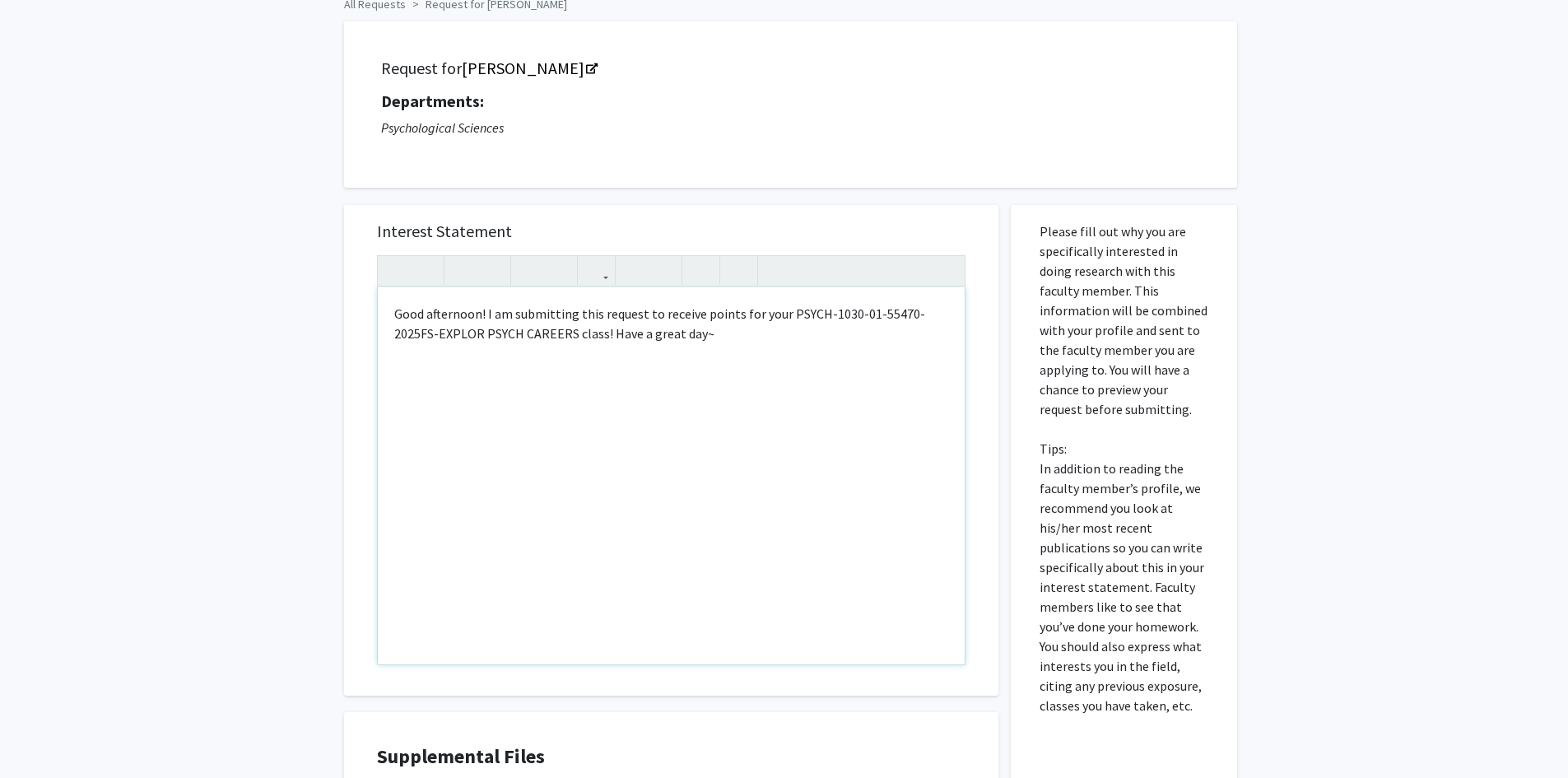
type textarea "<p>Good afternoon! I am submitting this request to receive points for your PSYC…"
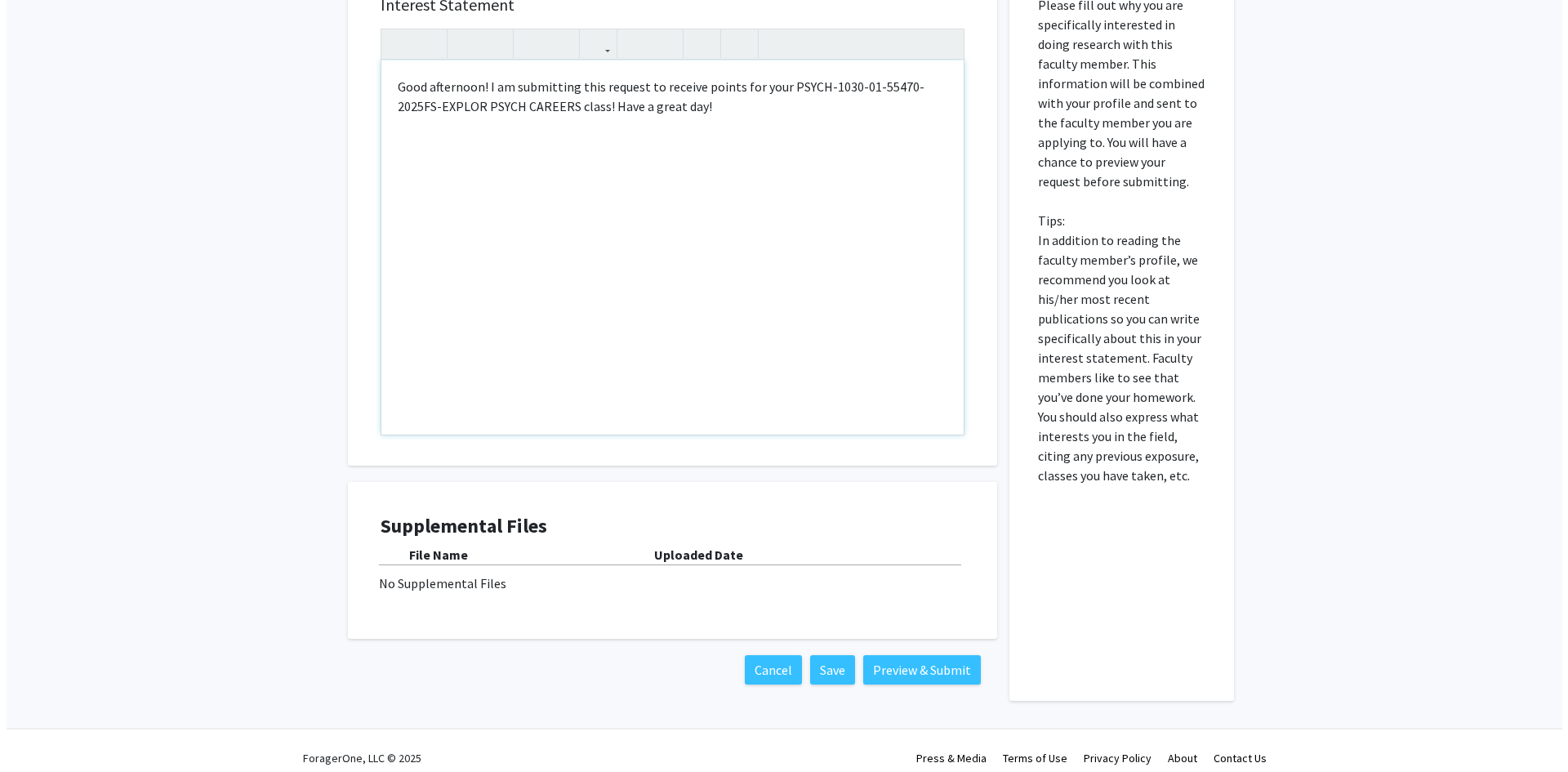
scroll to position [321, 0]
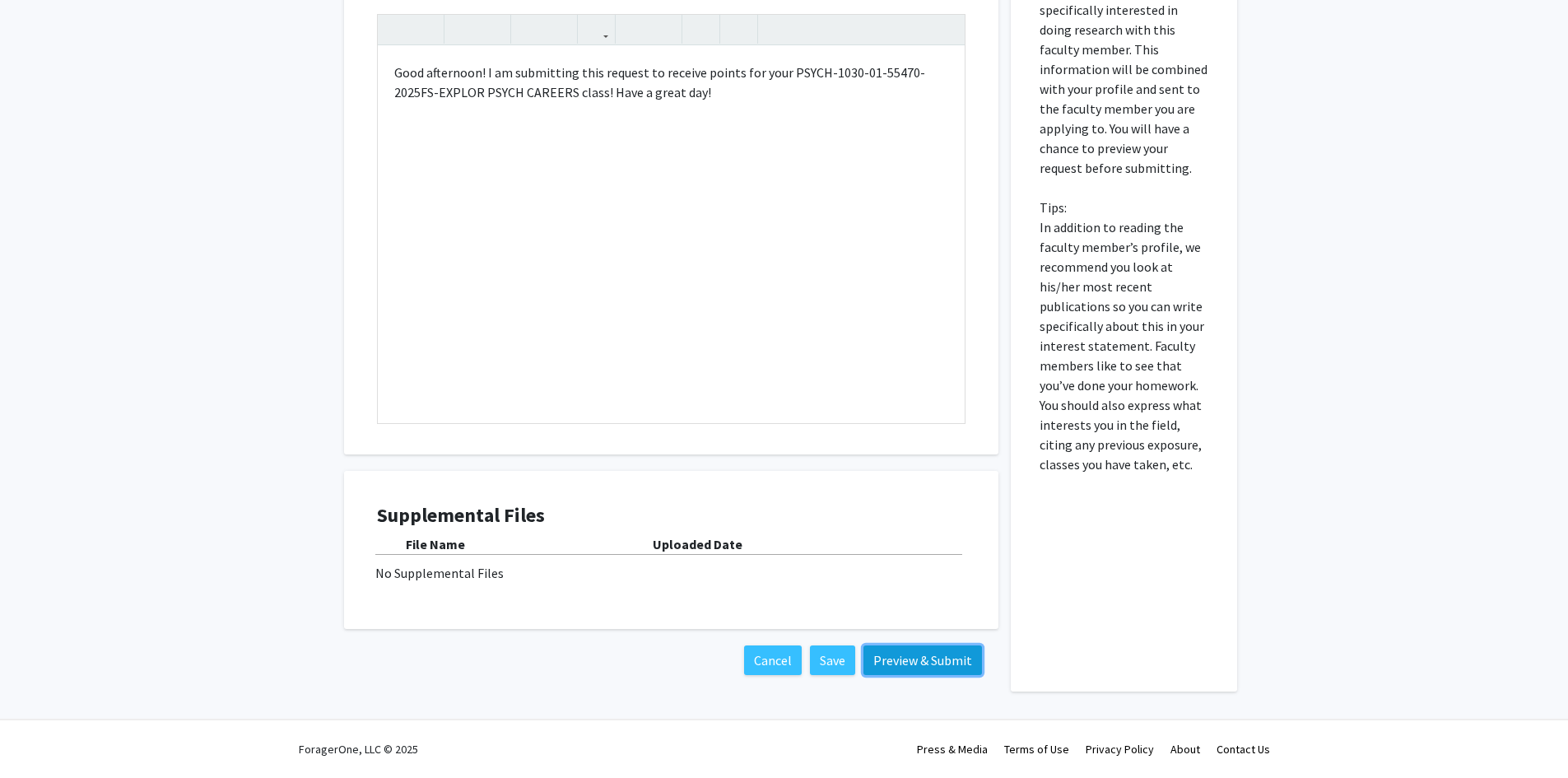
click at [893, 663] on button "Preview & Submit" at bounding box center [922, 660] width 119 height 30
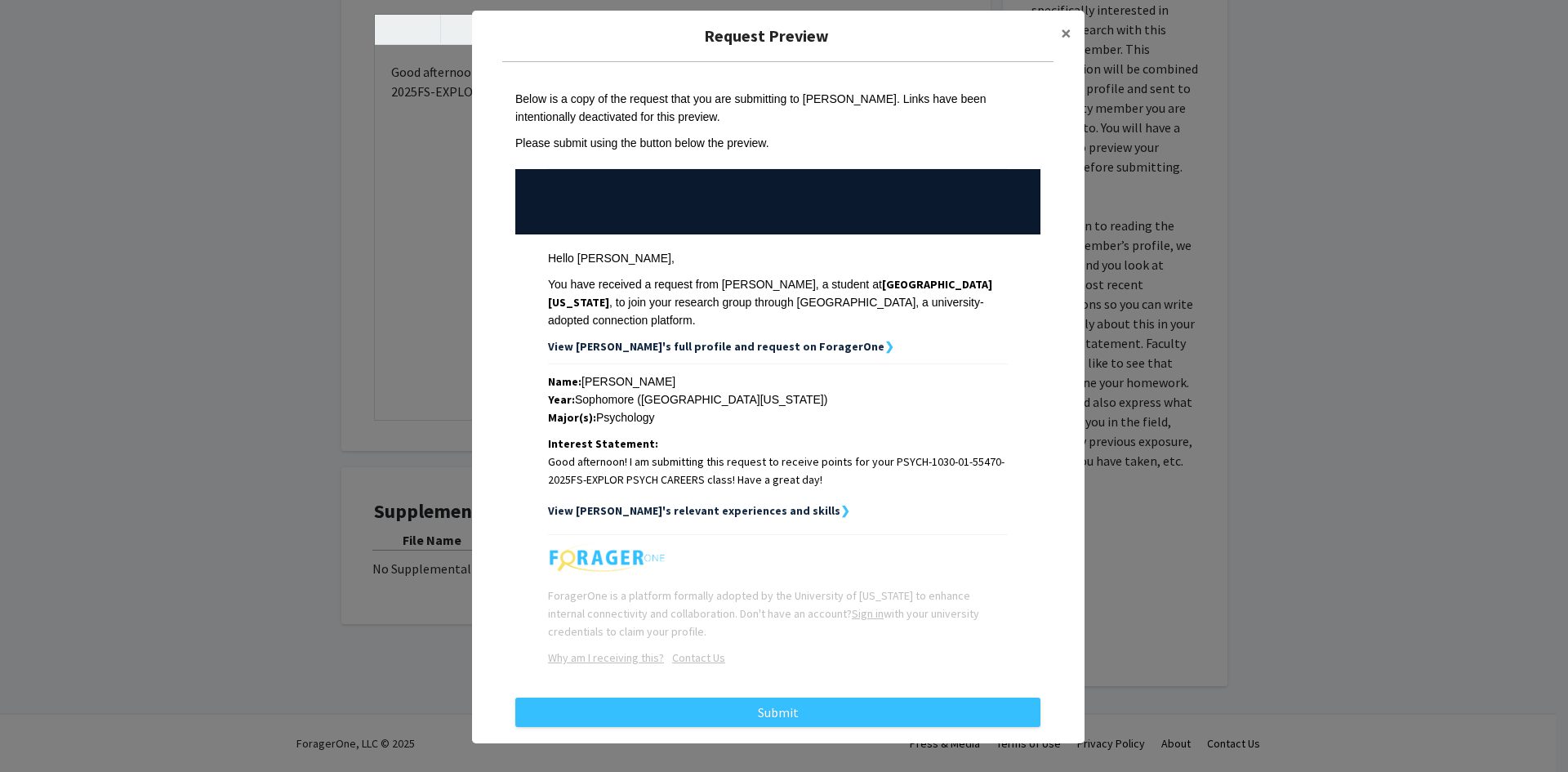
scroll to position [16, 0]
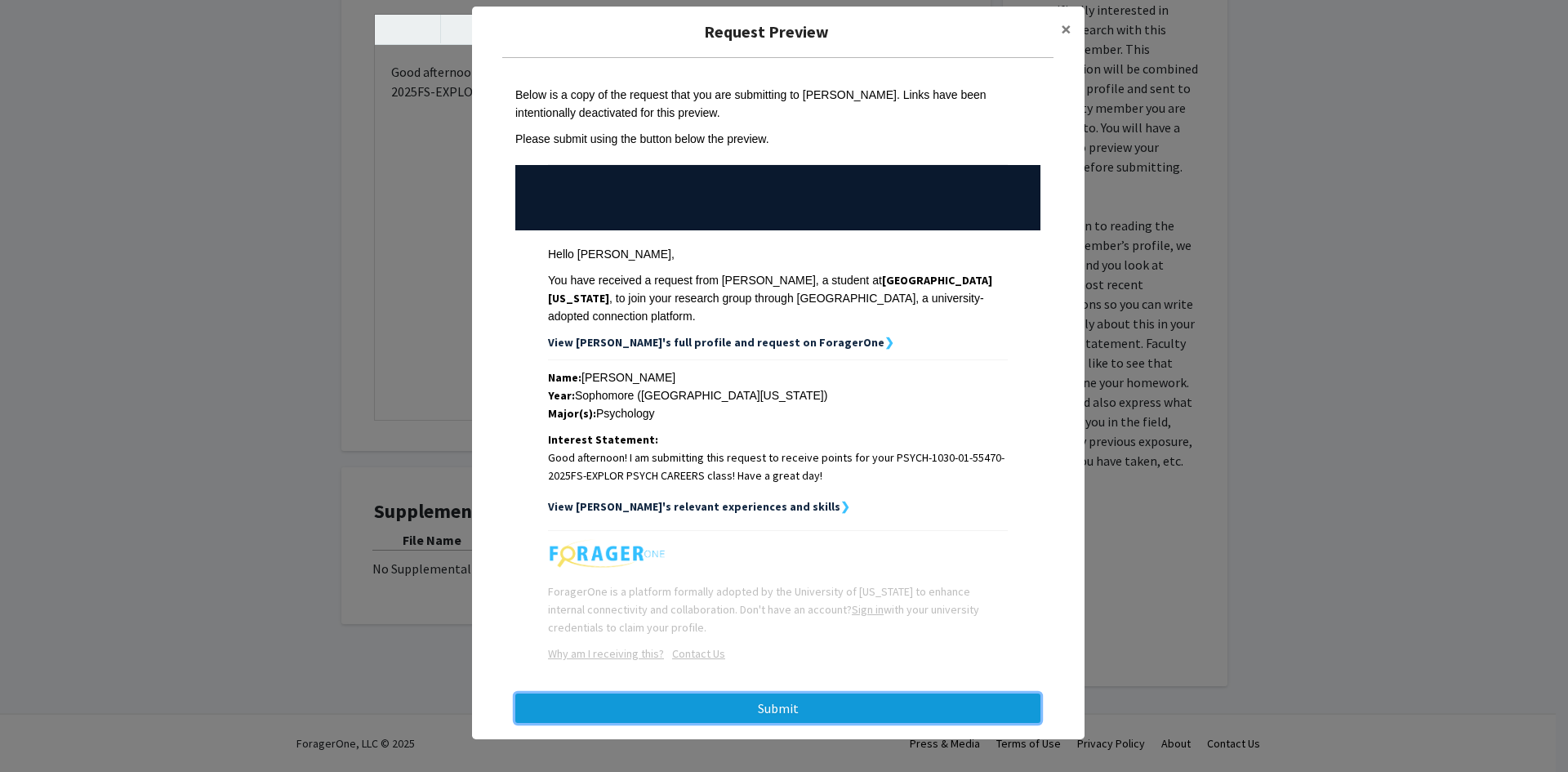
click at [775, 695] on button "Submit" at bounding box center [777, 709] width 525 height 30
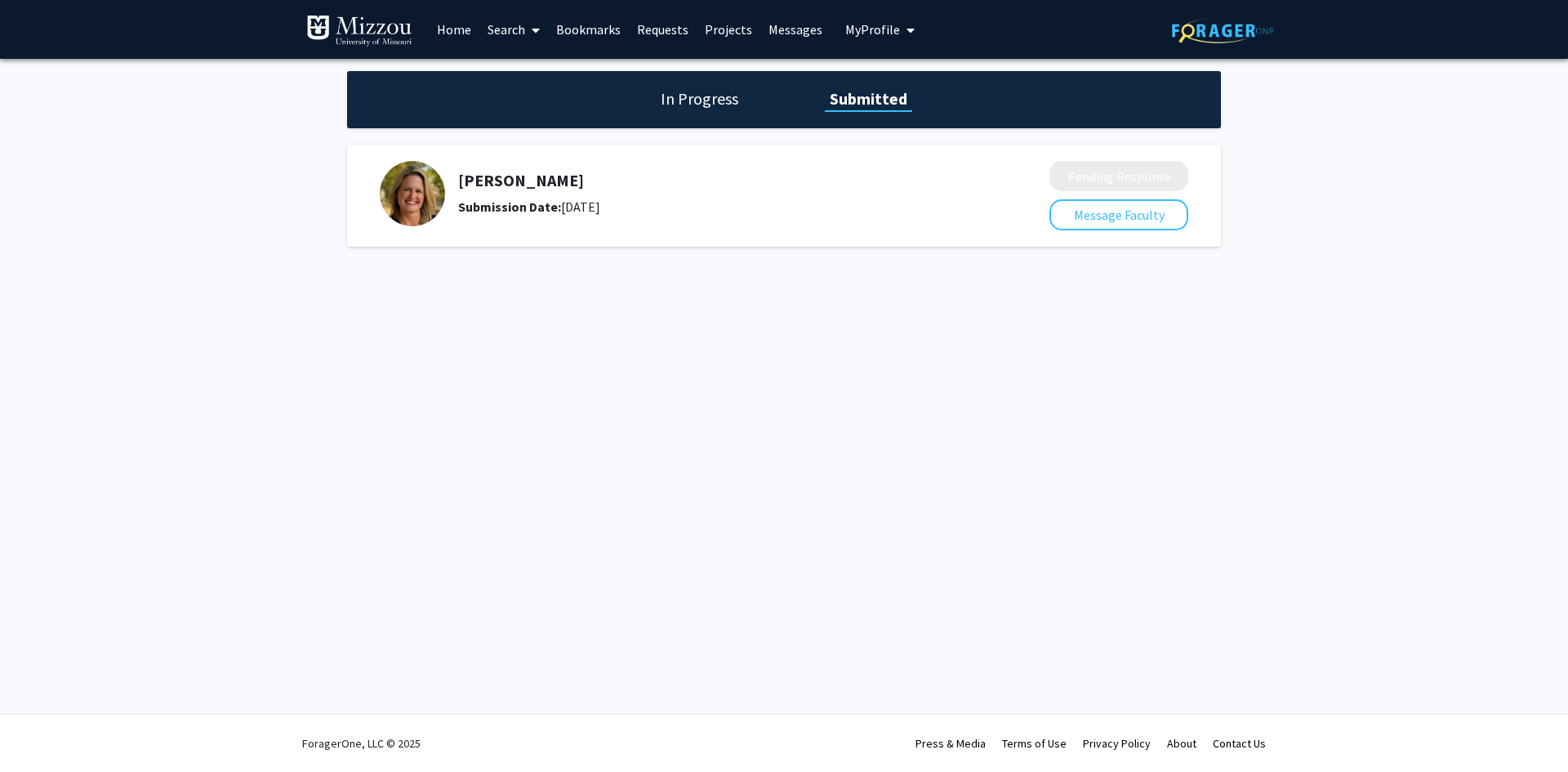
click at [892, 24] on span "My Profile" at bounding box center [872, 30] width 54 height 16
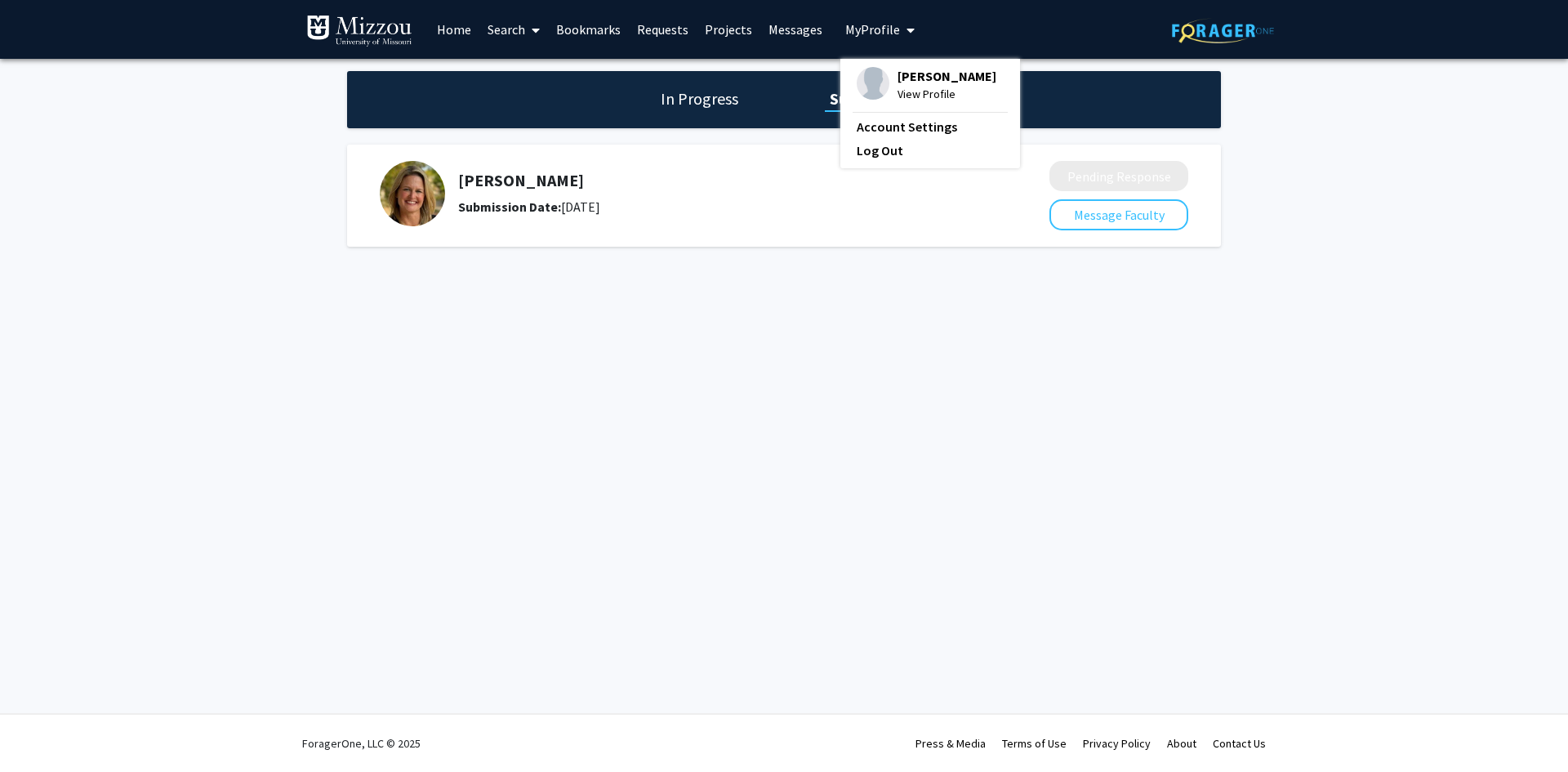
click at [899, 86] on span "View Profile" at bounding box center [947, 94] width 99 height 18
